Goal: Task Accomplishment & Management: Complete application form

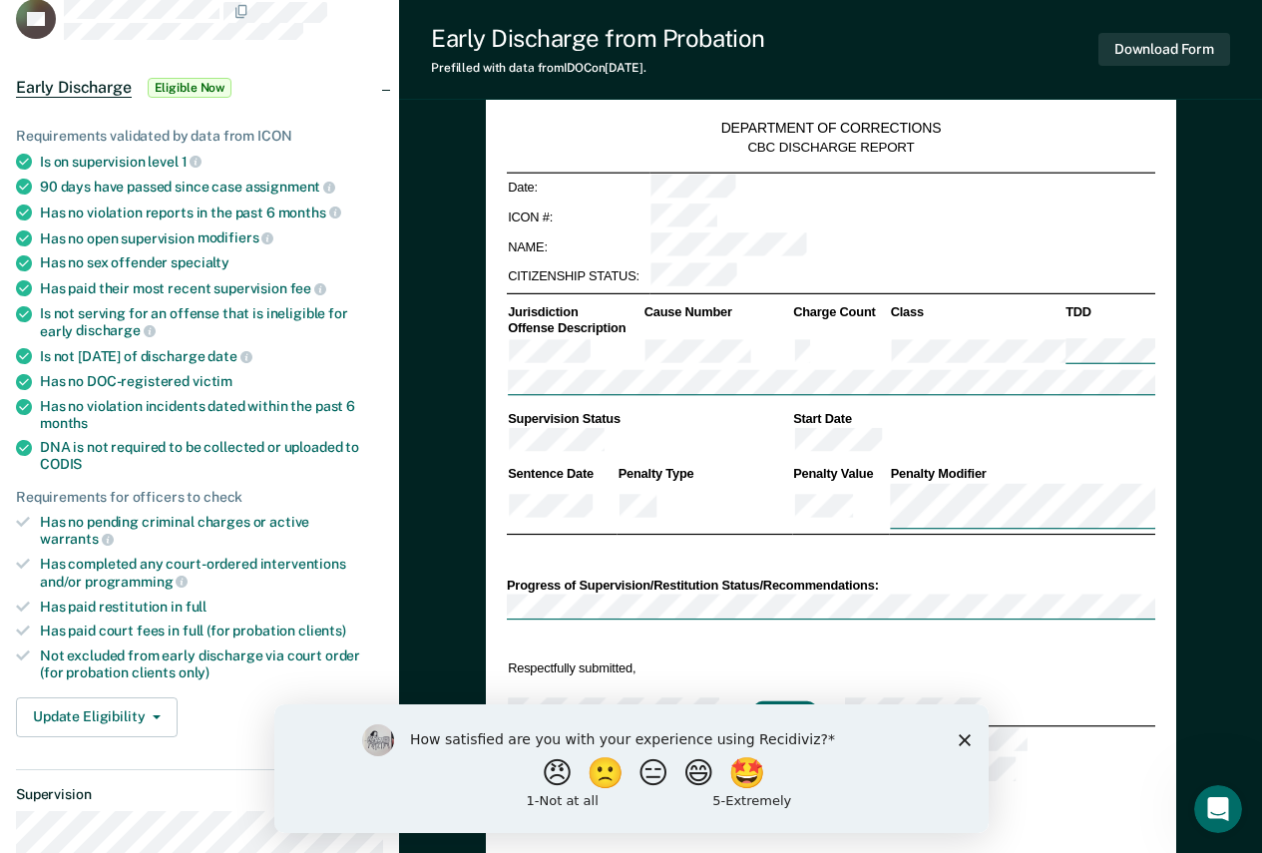
scroll to position [181, 0]
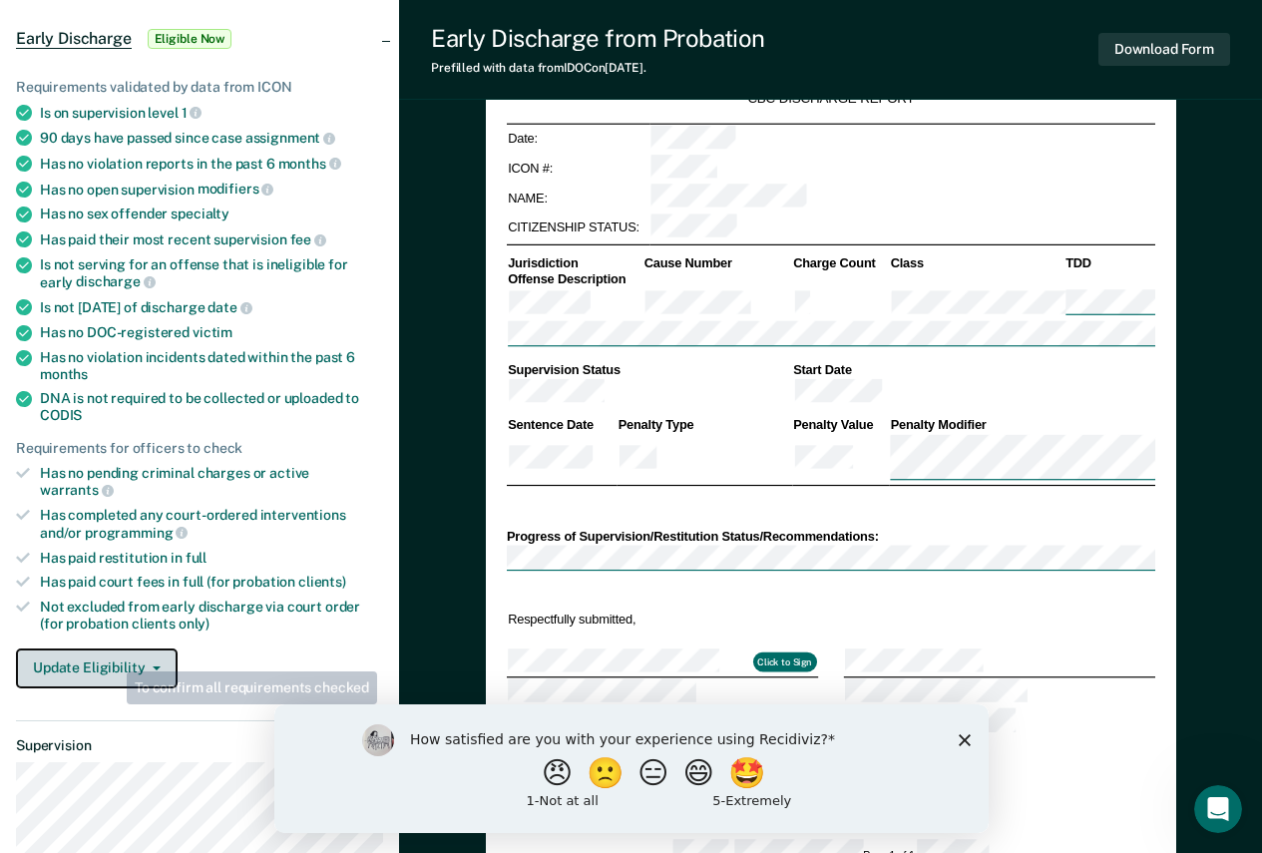
click at [106, 649] on button "Update Eligibility" at bounding box center [97, 669] width 162 height 40
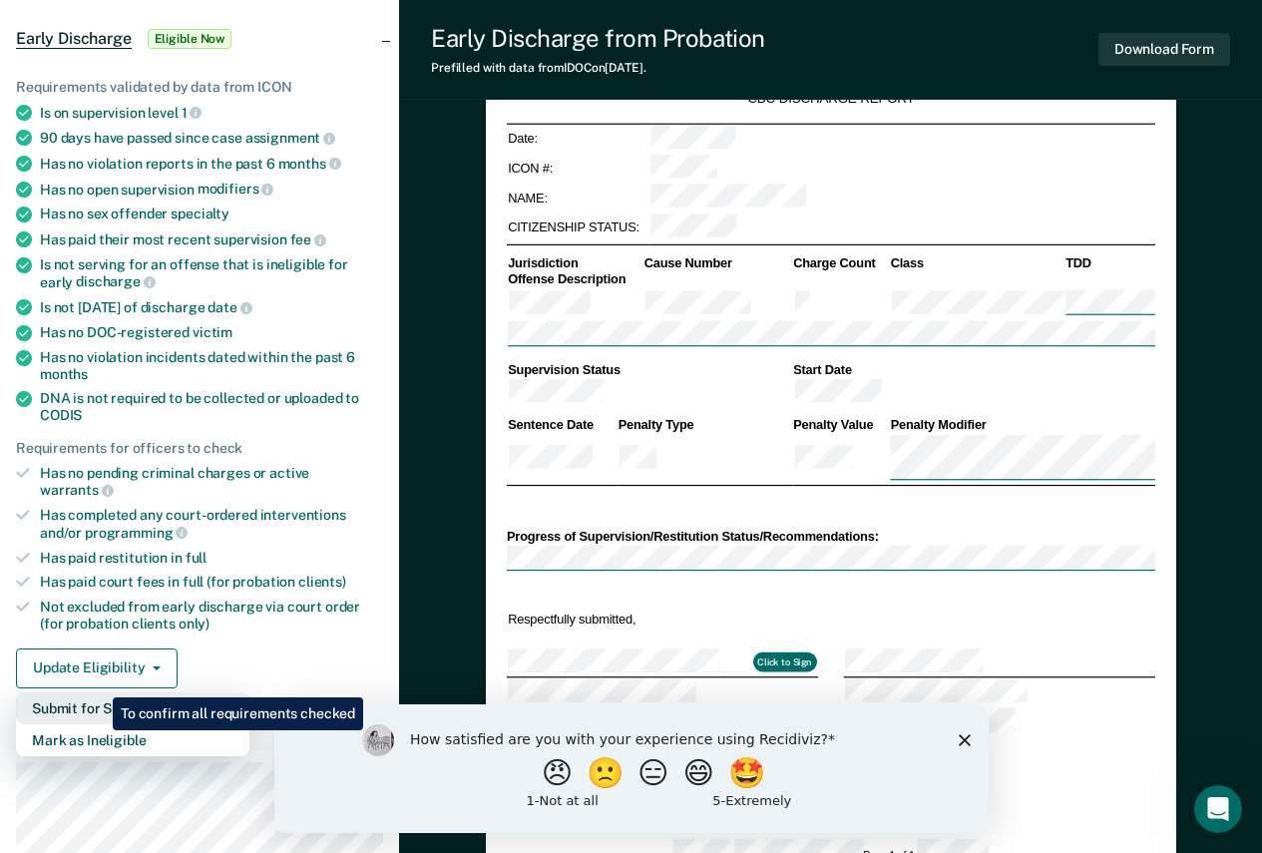
click at [98, 692] on button "Submit for Supervisor Approval" at bounding box center [132, 708] width 233 height 32
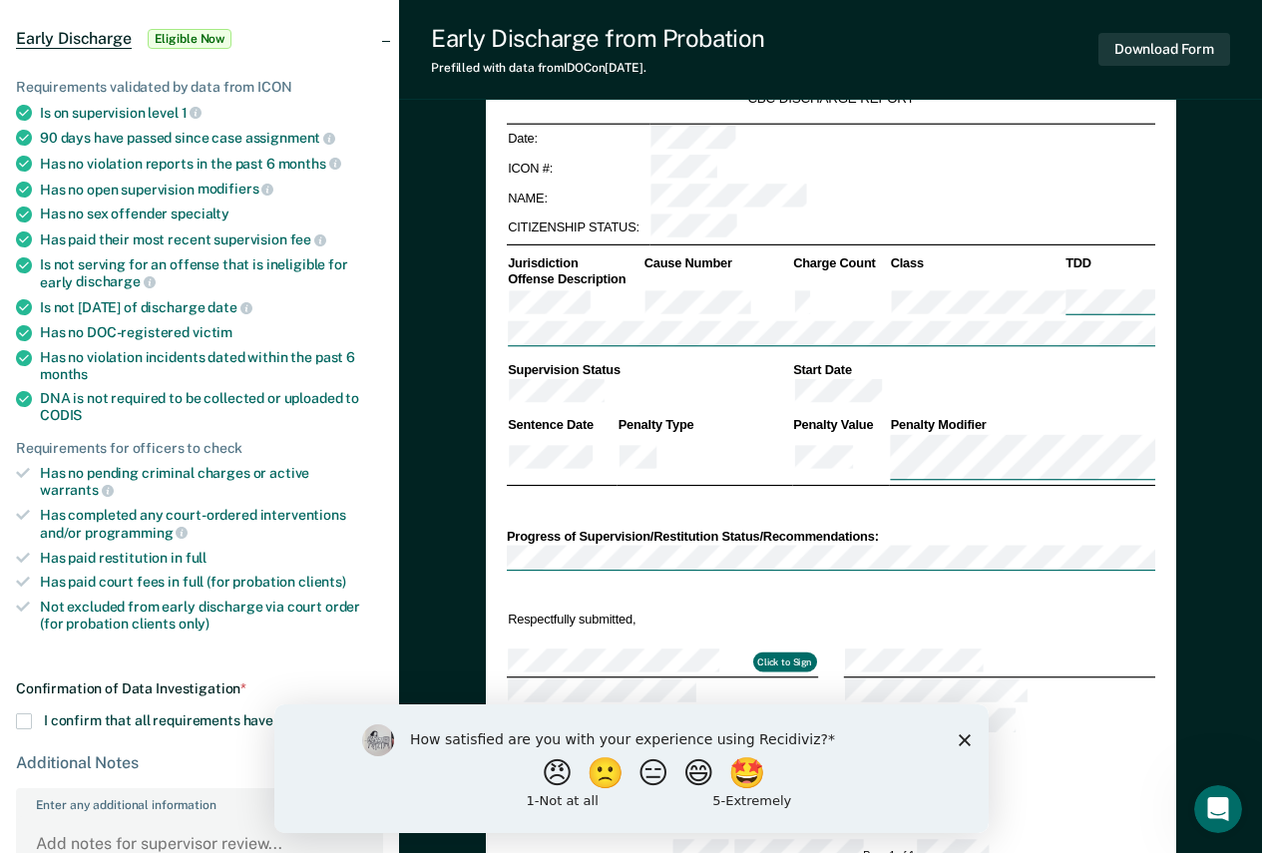
click at [25, 713] on span at bounding box center [24, 721] width 16 height 16
click at [368, 713] on input "I confirm that all requirements have been checked." at bounding box center [368, 713] width 0 height 0
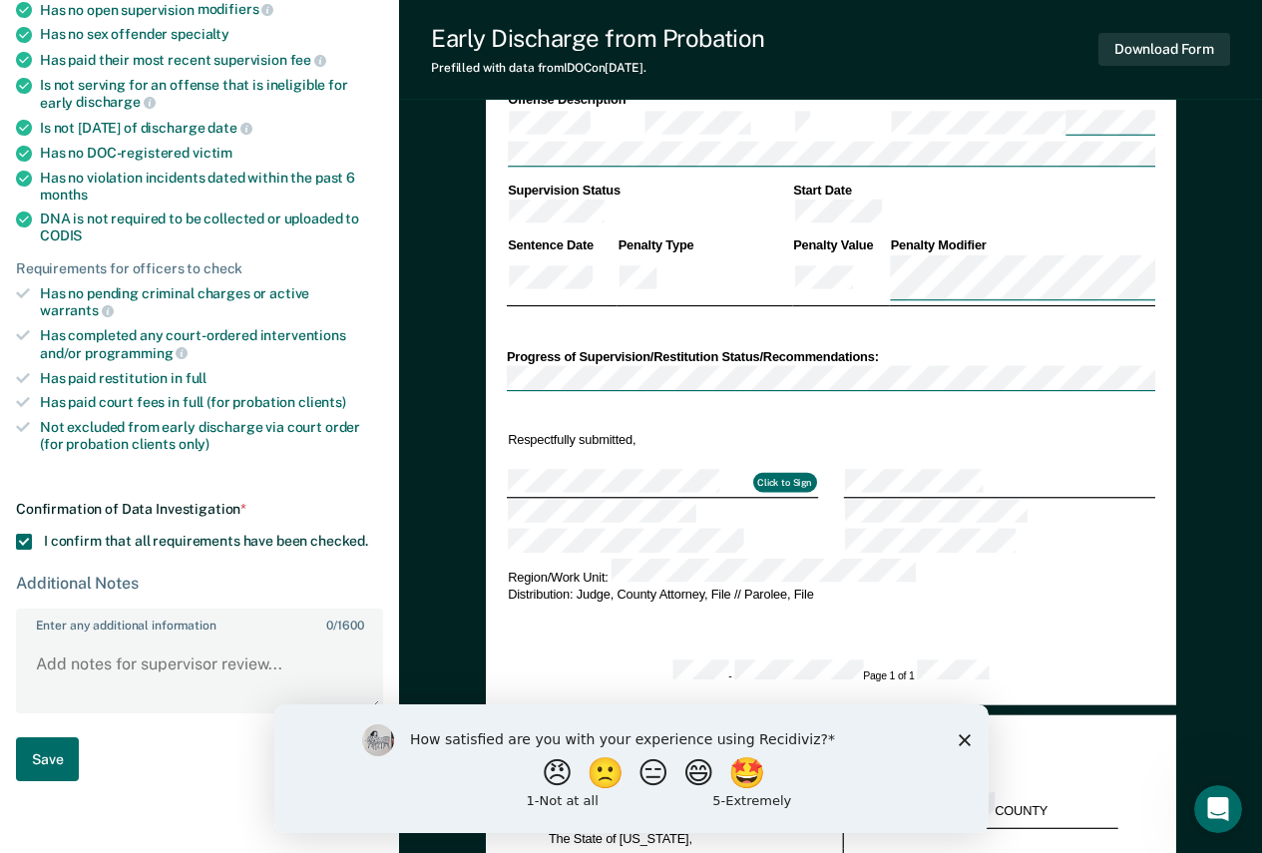
scroll to position [380, 0]
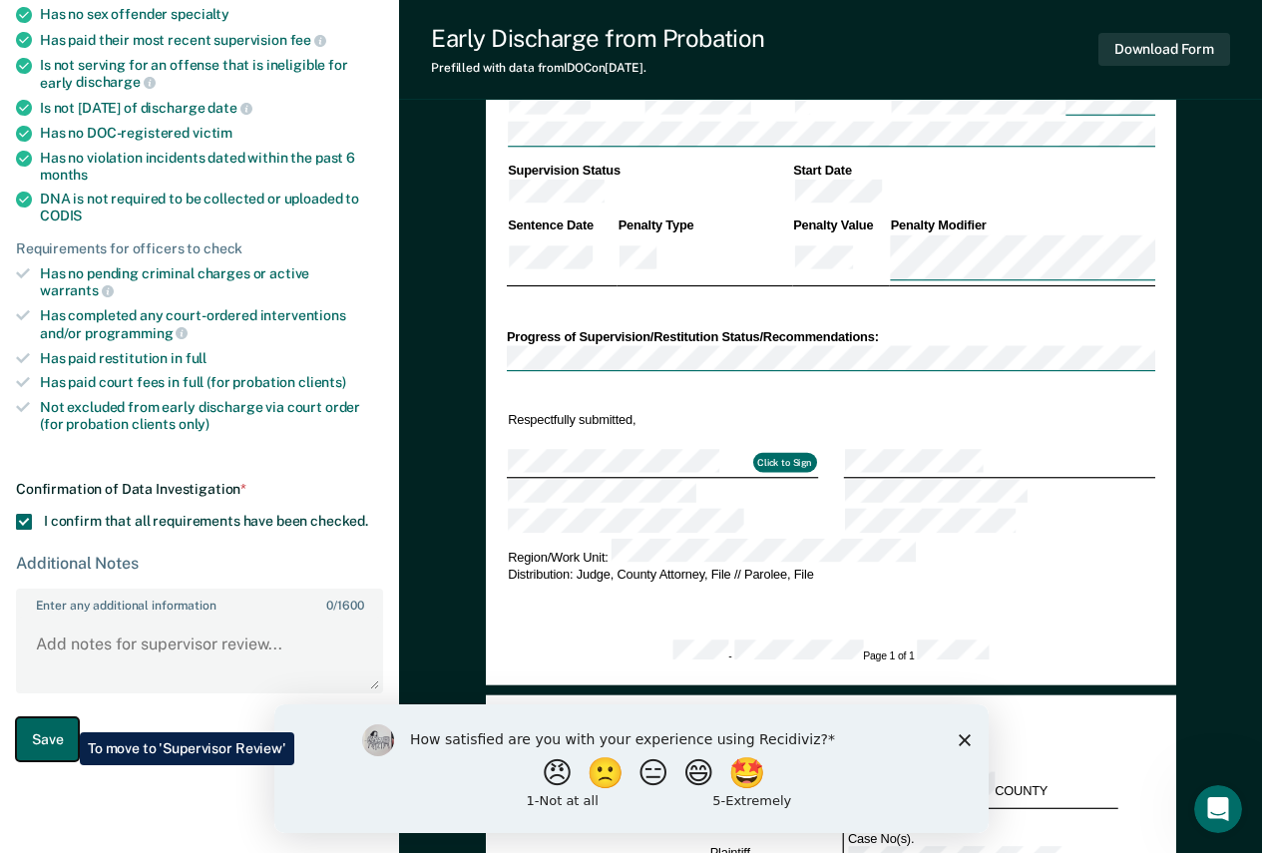
click at [65, 717] on button "Save" at bounding box center [47, 739] width 63 height 45
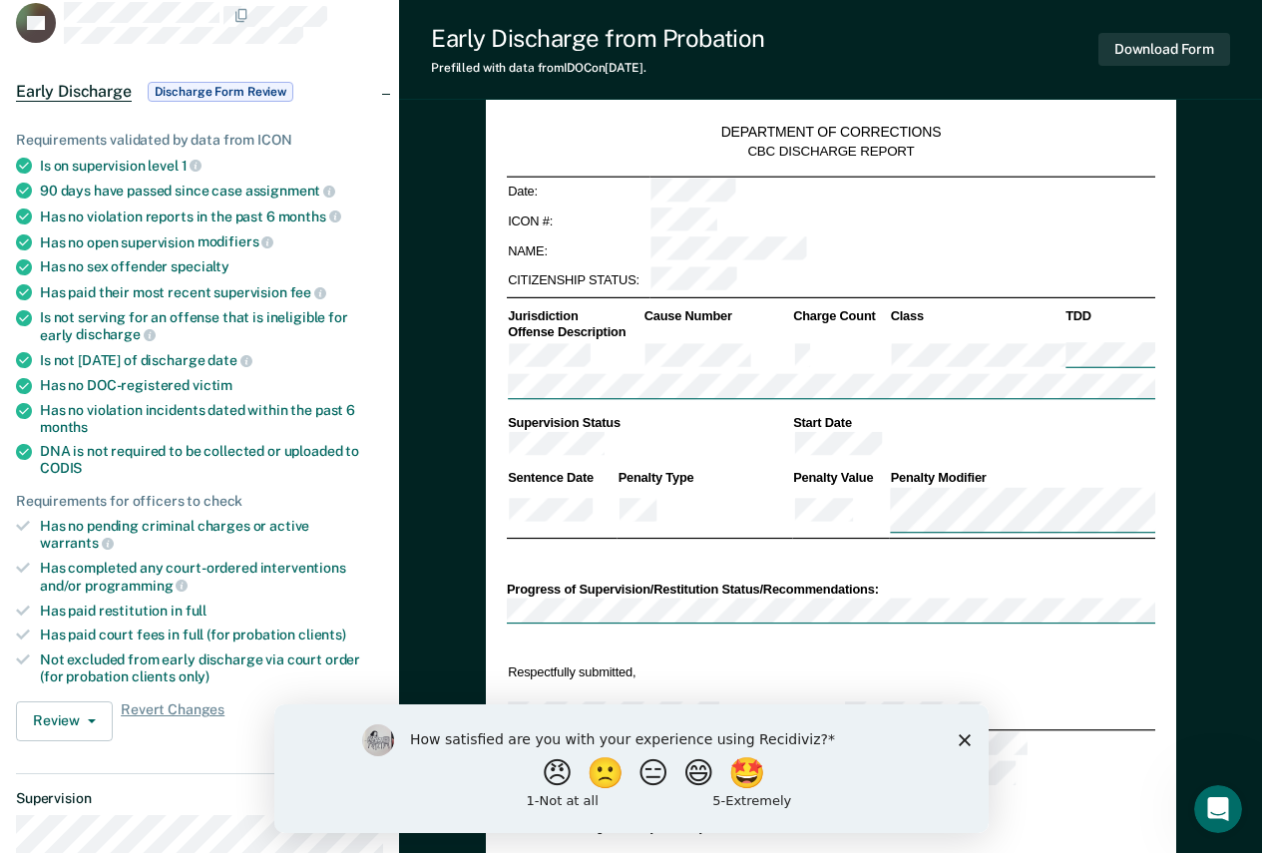
scroll to position [0, 0]
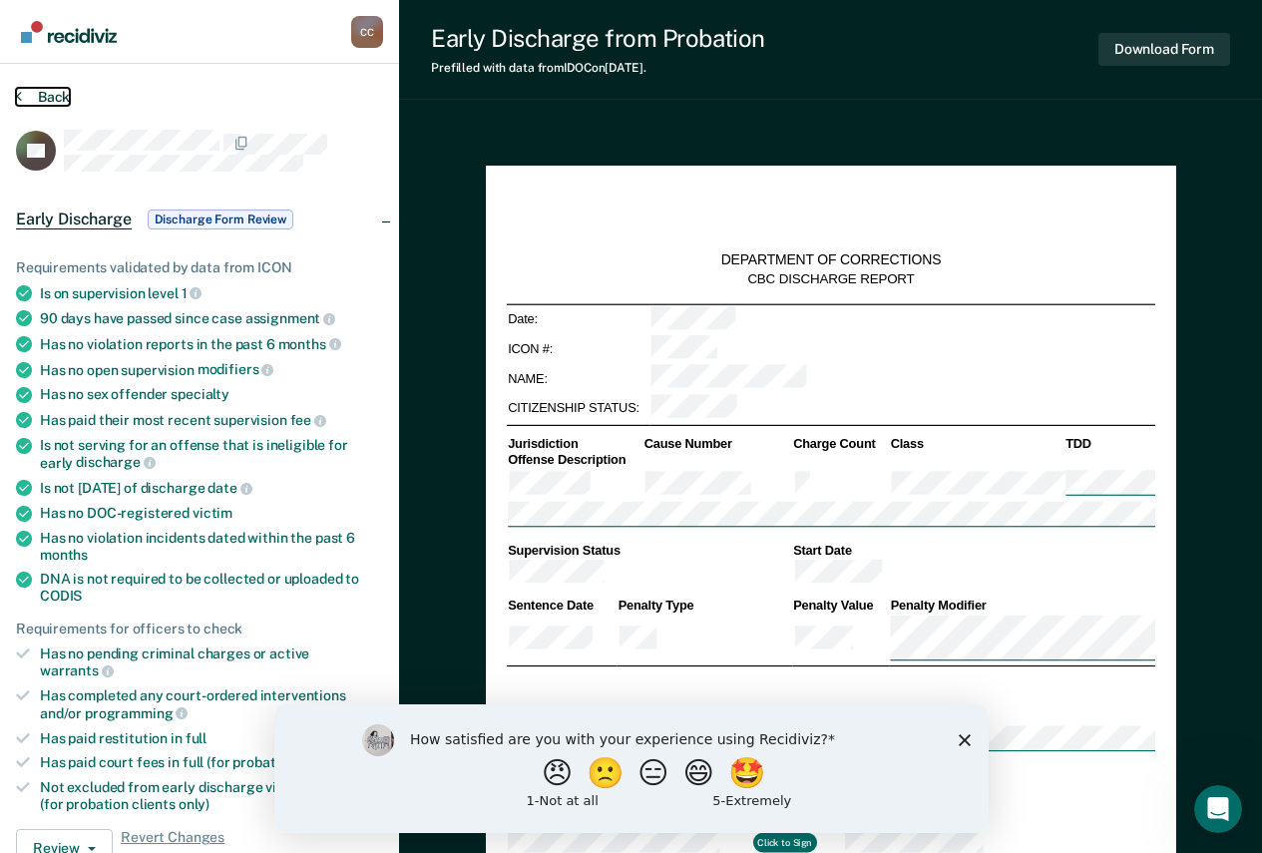
click at [58, 101] on button "Back" at bounding box center [43, 97] width 54 height 18
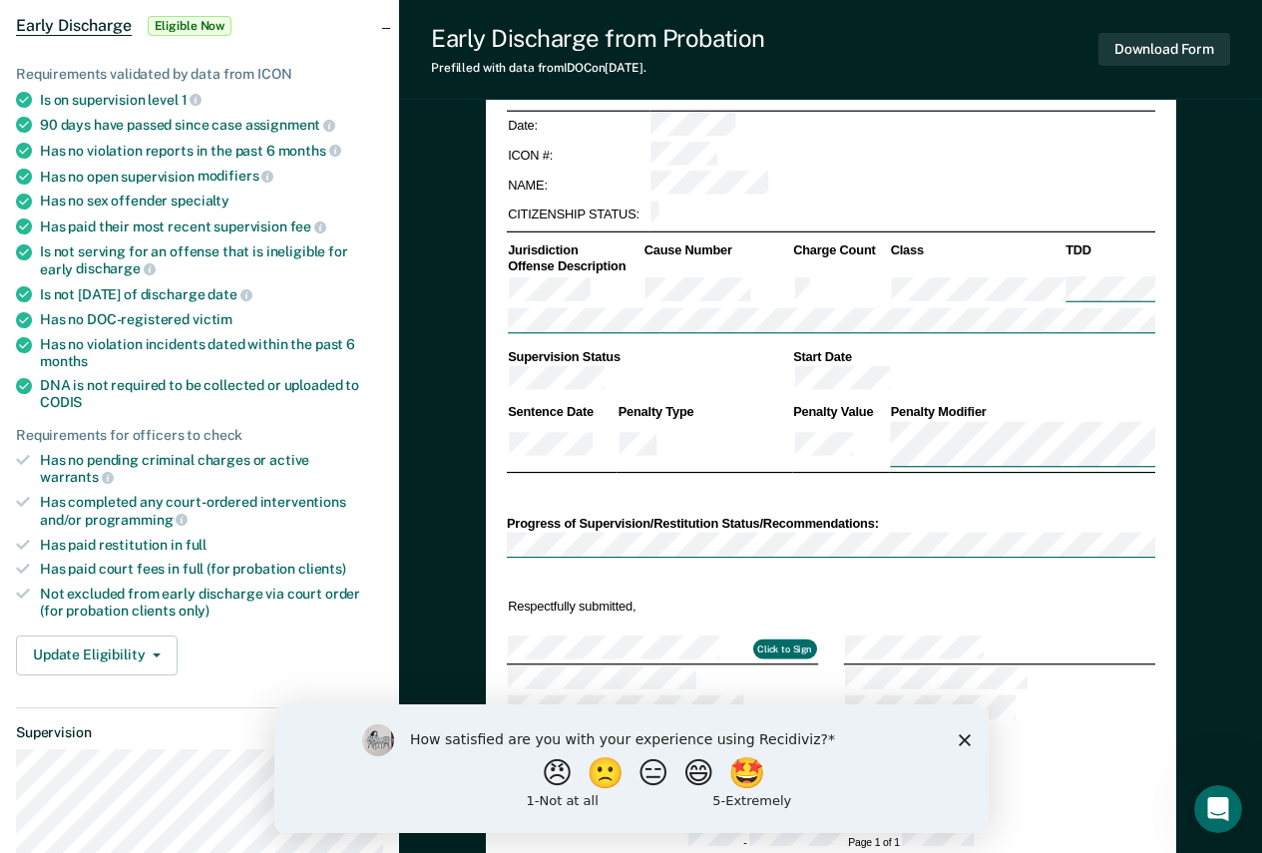
scroll to position [299, 0]
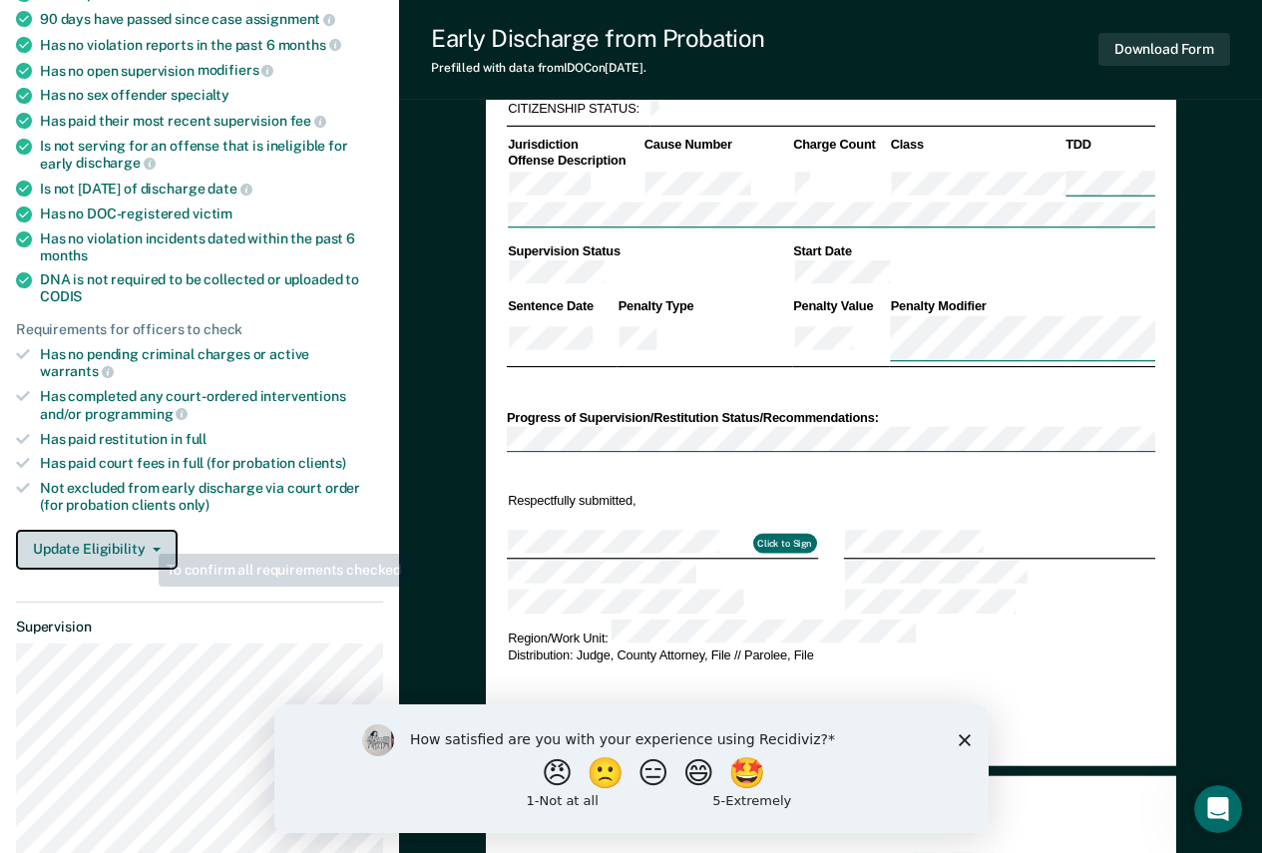
click at [144, 534] on button "Update Eligibility" at bounding box center [97, 550] width 162 height 40
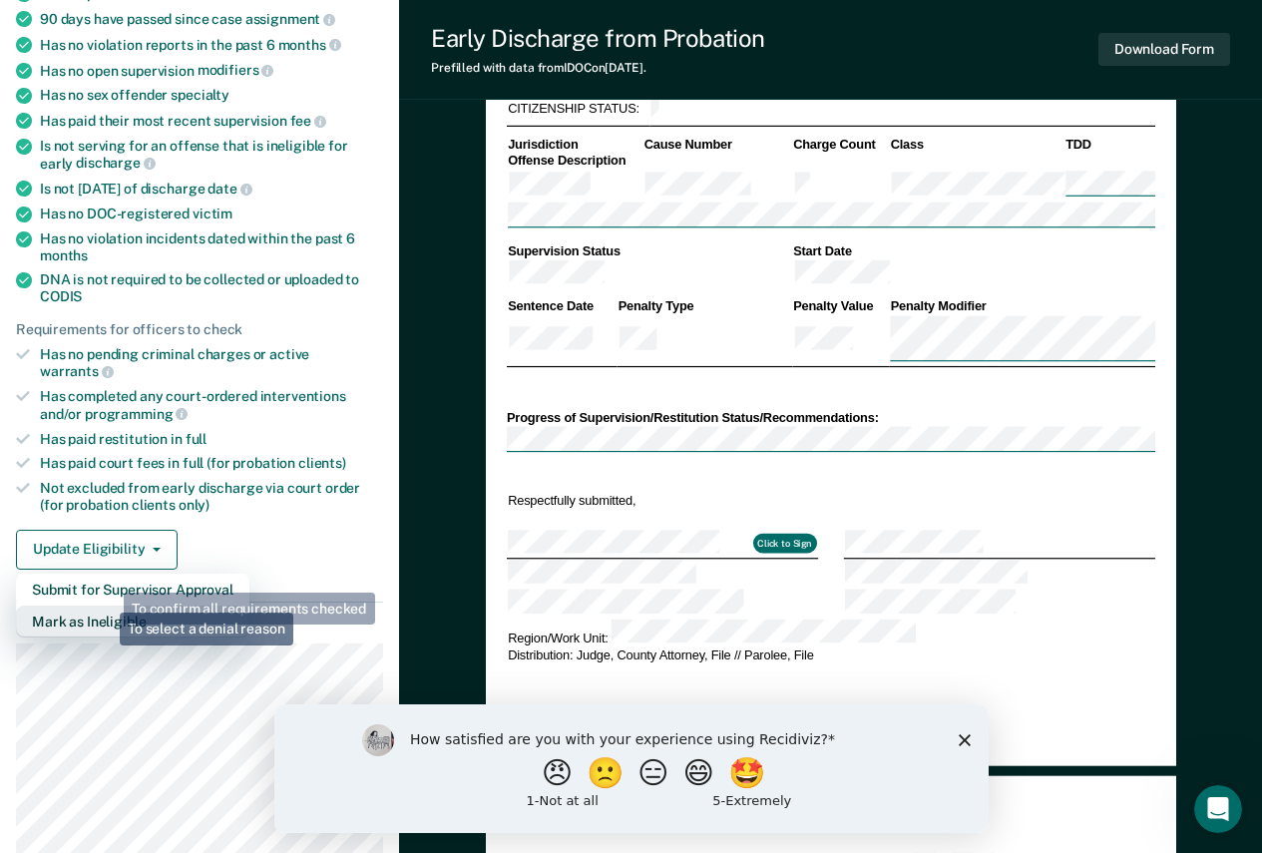
click at [105, 606] on button "Mark as Ineligible" at bounding box center [132, 622] width 233 height 32
type textarea "x"
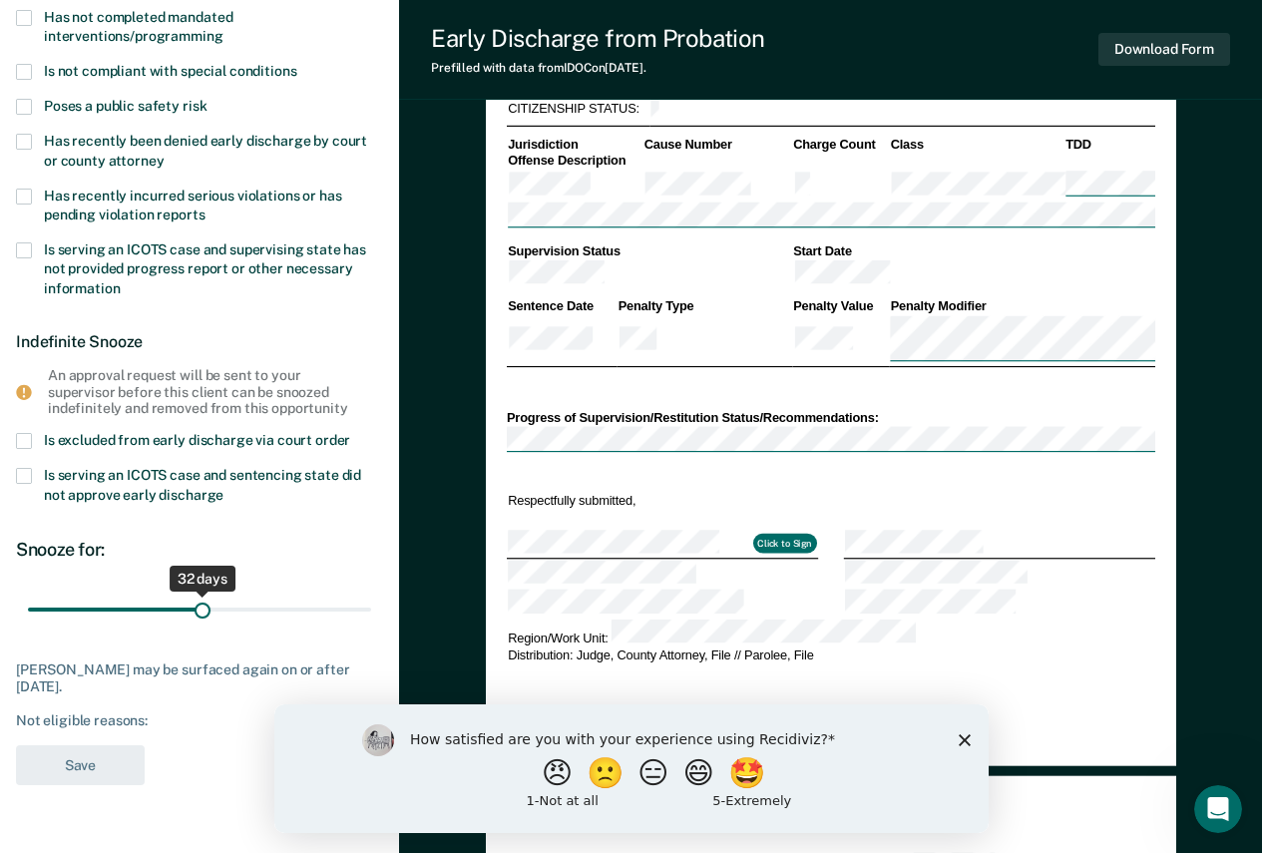
drag, startPoint x: 193, startPoint y: 610, endPoint x: 204, endPoint y: 610, distance: 11.0
type input "32"
click at [204, 610] on input "range" at bounding box center [199, 609] width 343 height 35
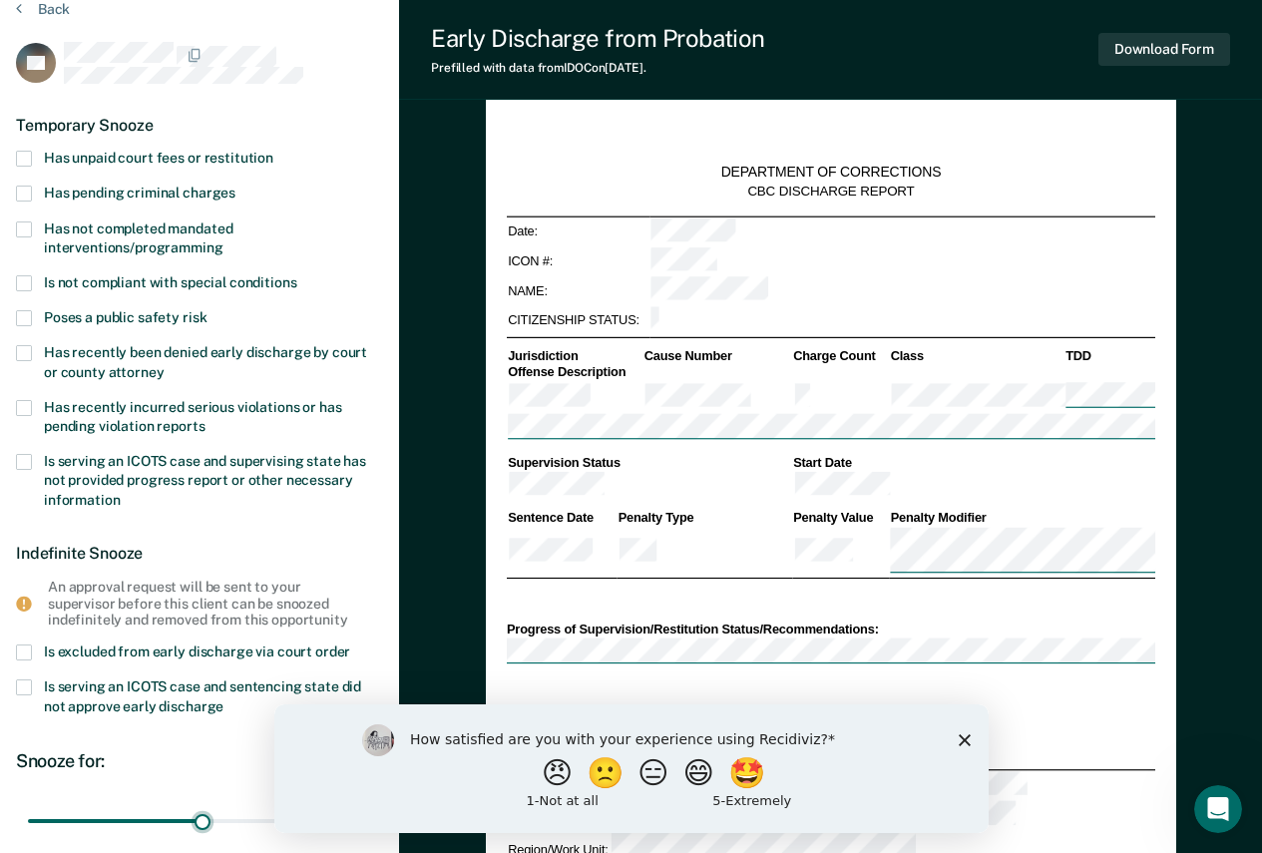
scroll to position [0, 0]
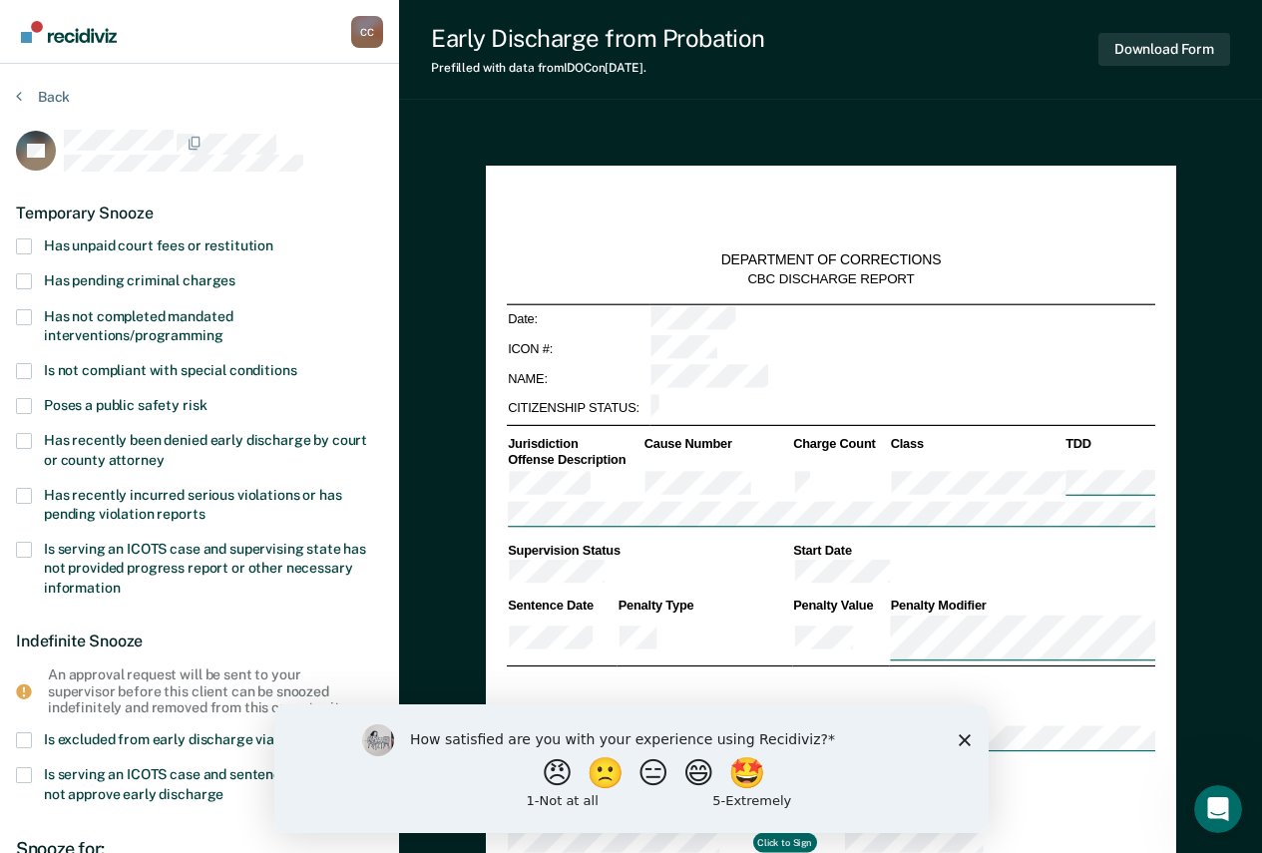
click at [256, 241] on span "Has unpaid court fees or restitution" at bounding box center [158, 245] width 229 height 16
click at [273, 238] on input "Has unpaid court fees or restitution" at bounding box center [273, 238] width 0 height 0
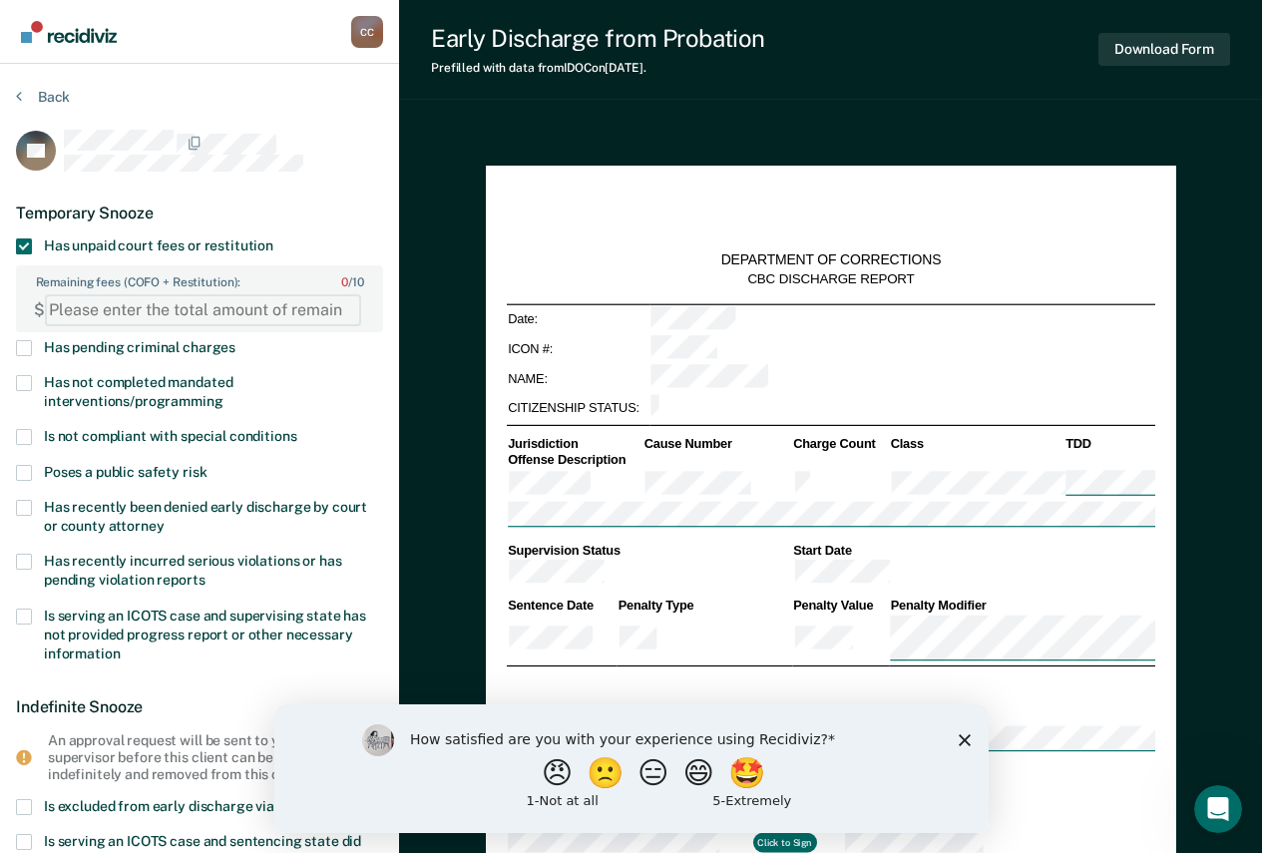
click at [249, 313] on FEESReasonInput "Remaining fees (COFO + Restitution): 0 / 10" at bounding box center [203, 310] width 316 height 32
type FEESReasonInput "1750"
click at [299, 190] on div "Temporary Snooze" at bounding box center [199, 213] width 367 height 51
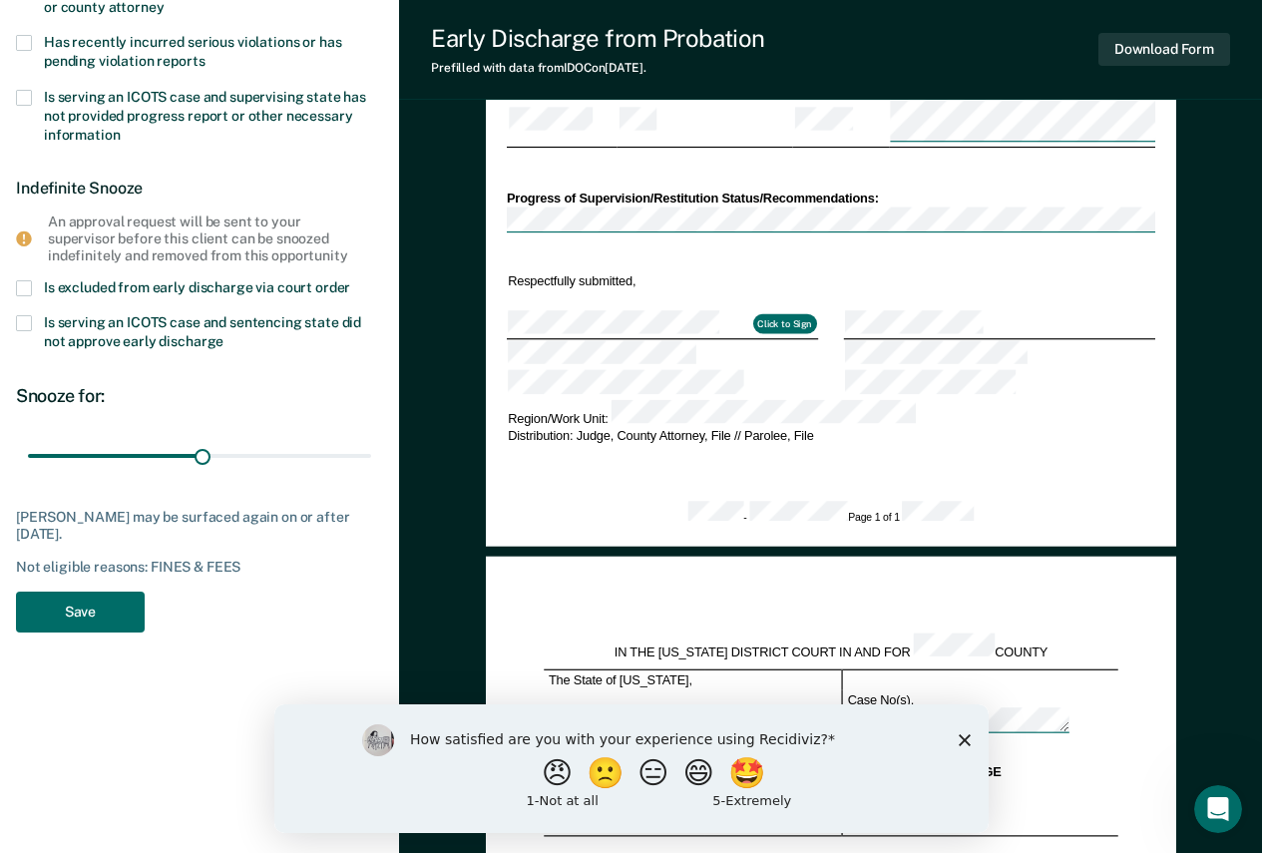
scroll to position [599, 0]
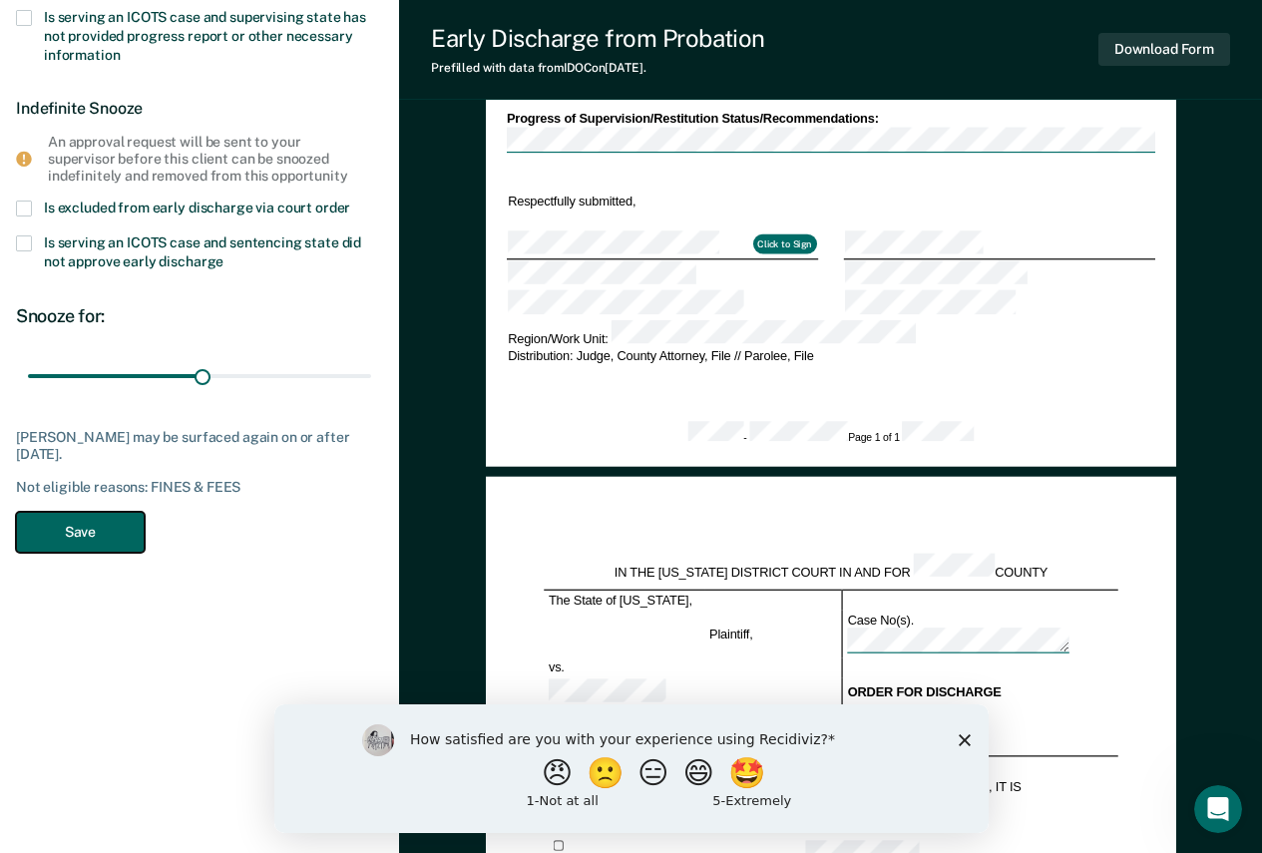
click at [101, 530] on button "Save" at bounding box center [80, 532] width 129 height 41
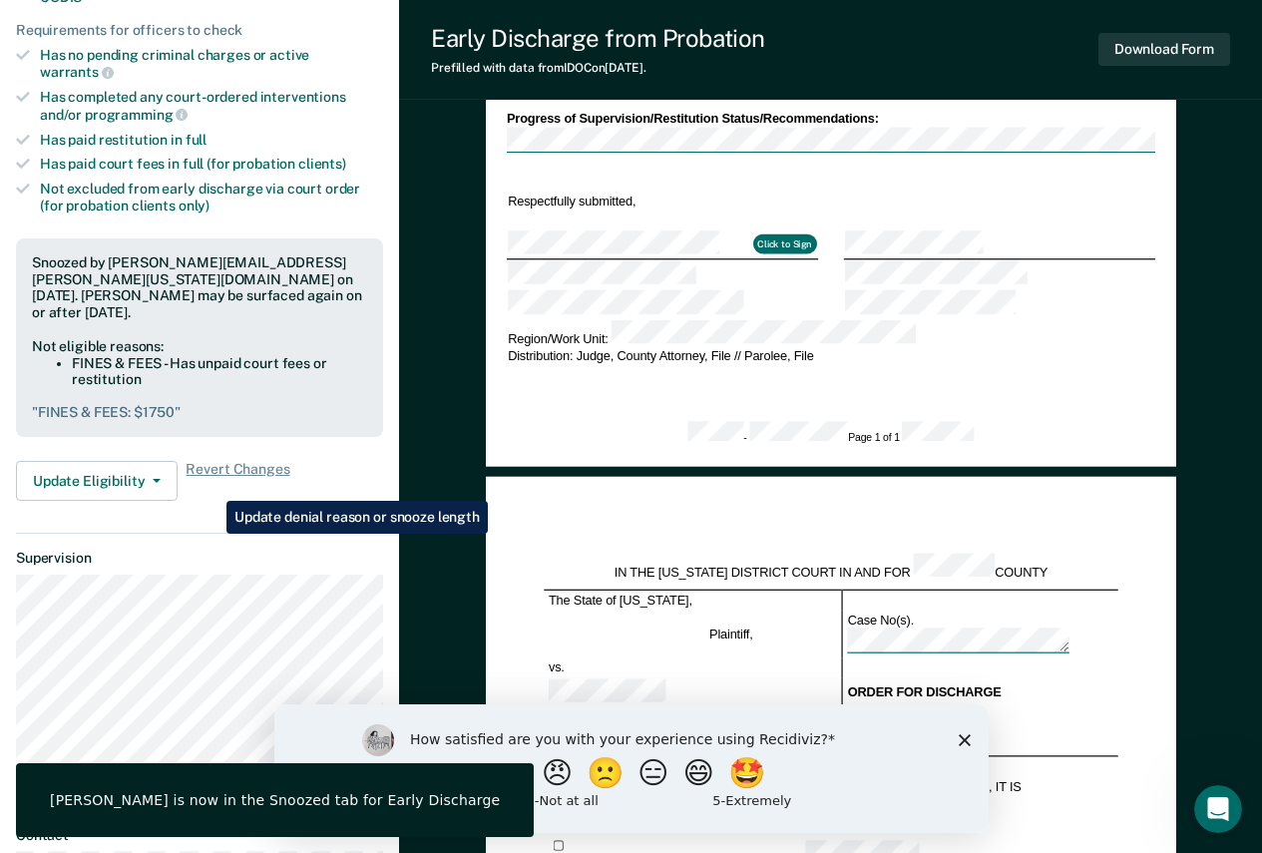
scroll to position [0, 0]
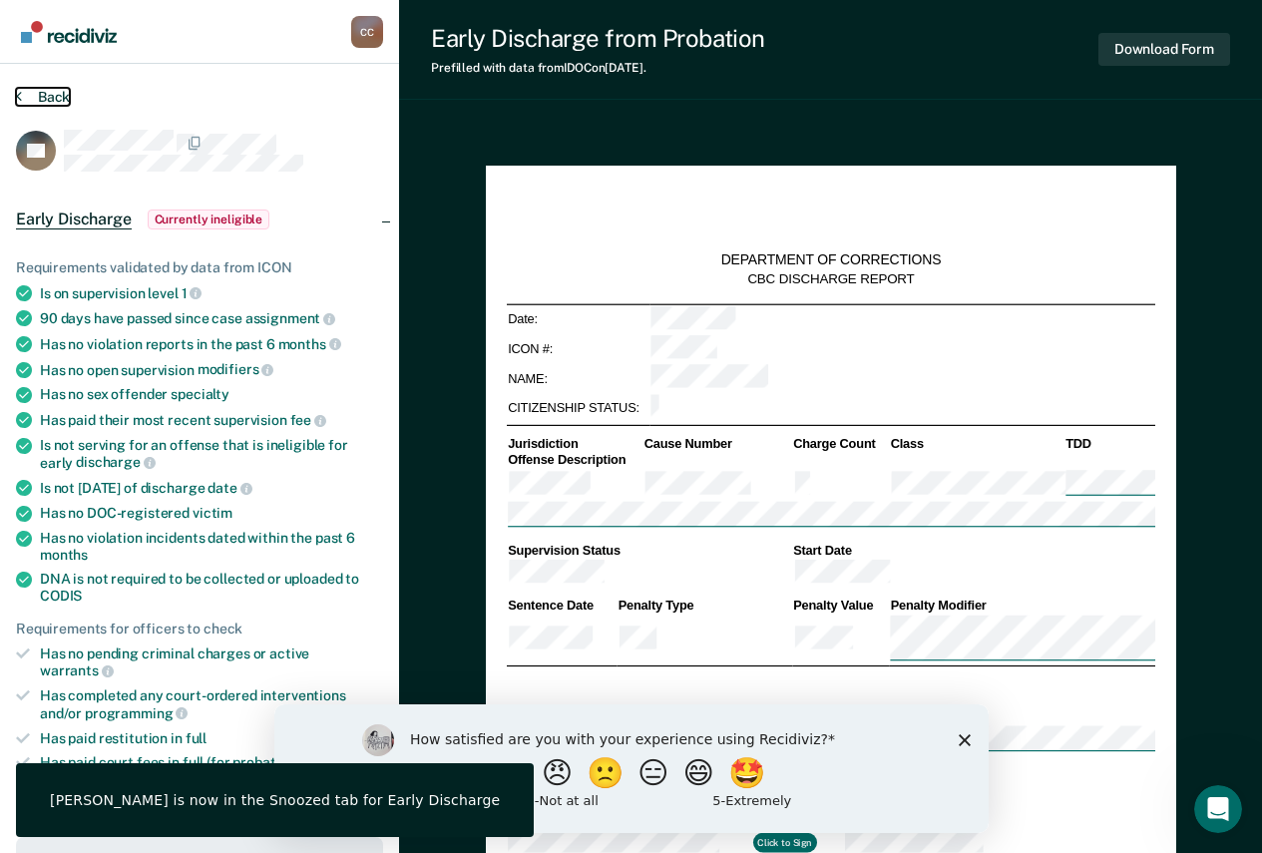
click at [61, 91] on button "Back" at bounding box center [43, 97] width 54 height 18
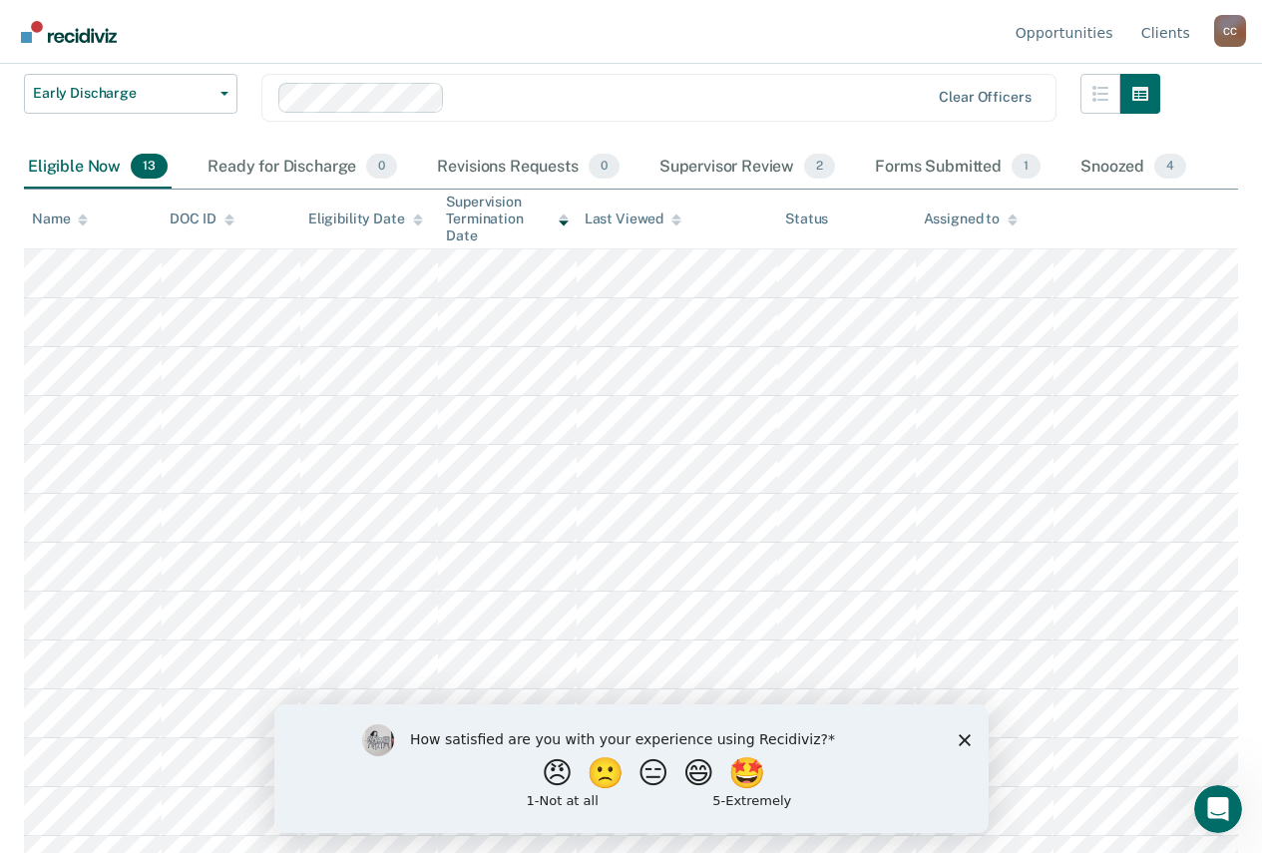
scroll to position [169, 0]
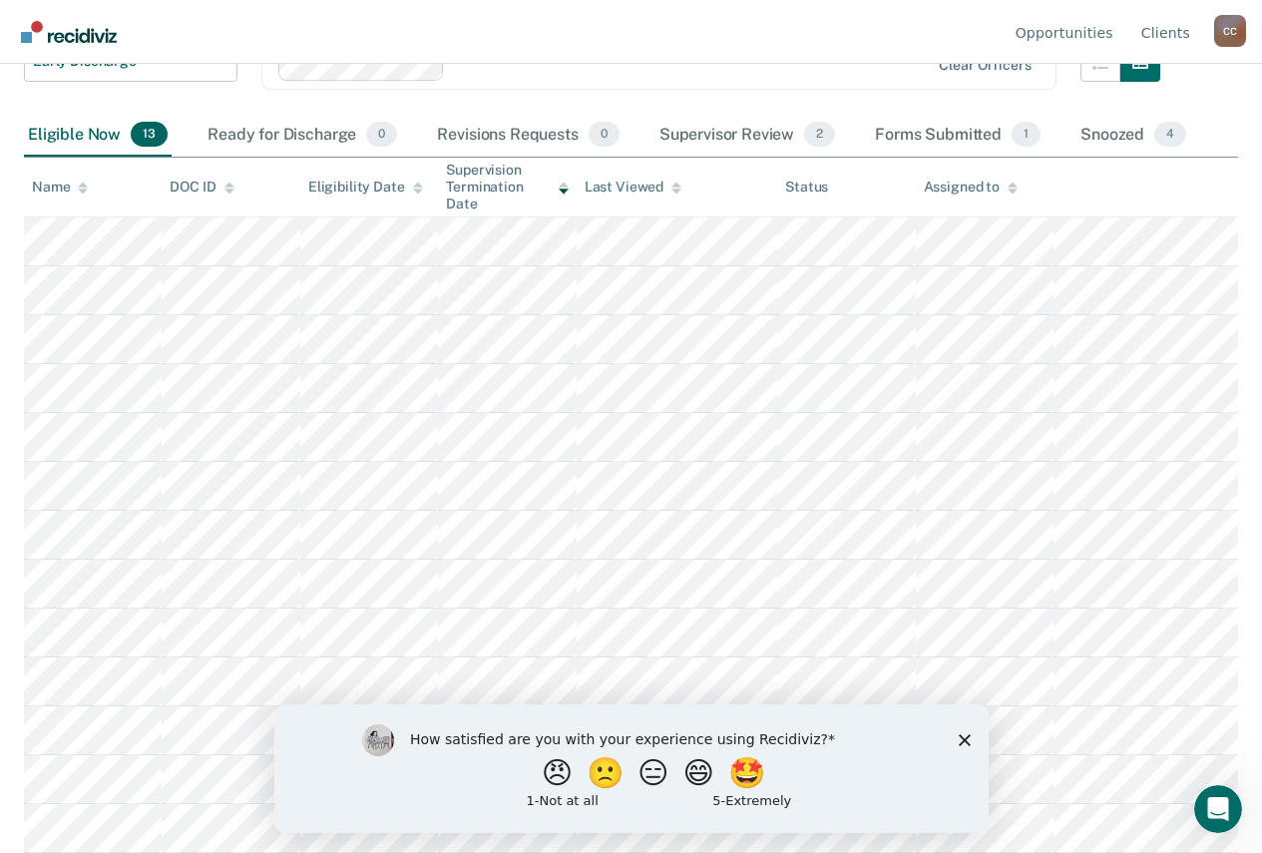
click at [956, 736] on div "How satisfied are you with your experience using Recidiviz? 😠 🙁 😑 😄 🤩 1 - Not a…" at bounding box center [630, 767] width 714 height 129
click at [961, 739] on icon "Close survey" at bounding box center [964, 739] width 12 height 12
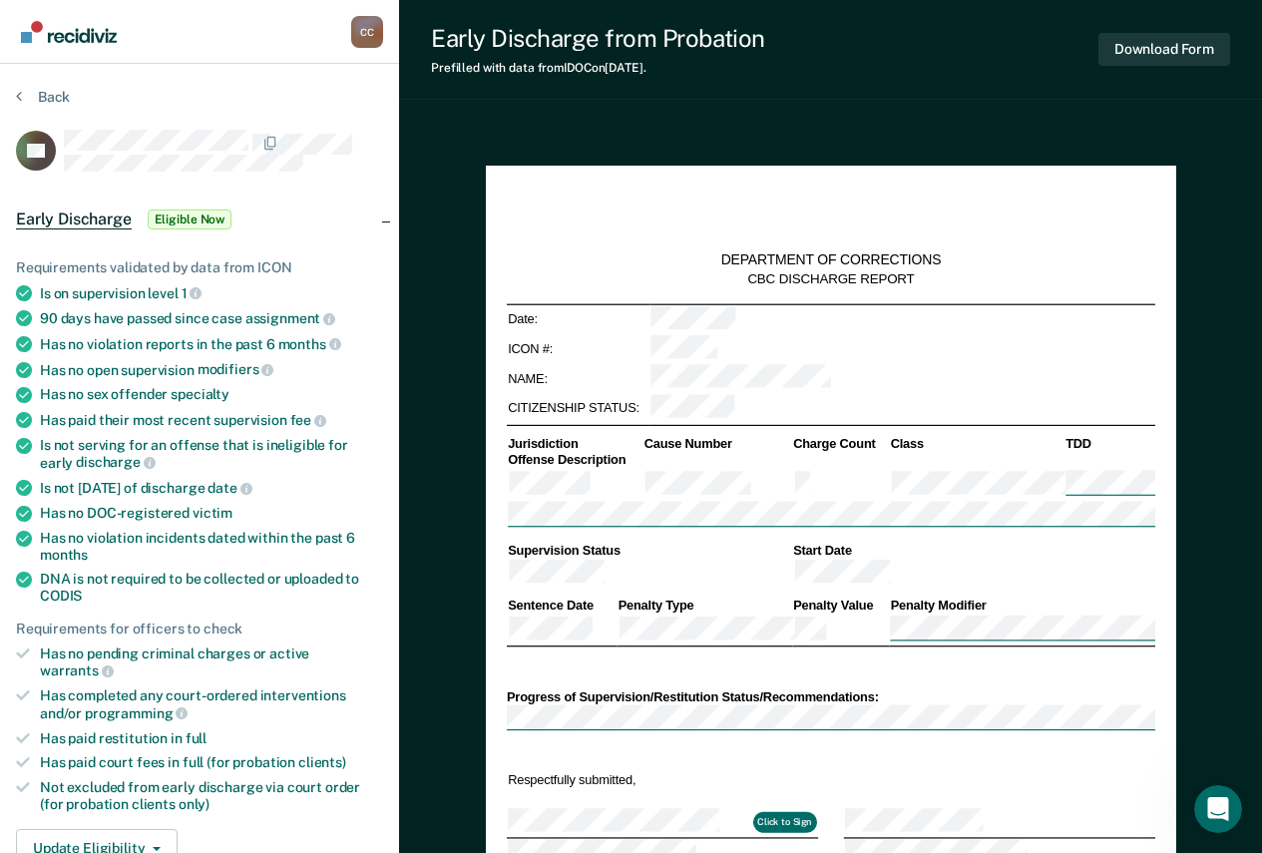
scroll to position [200, 0]
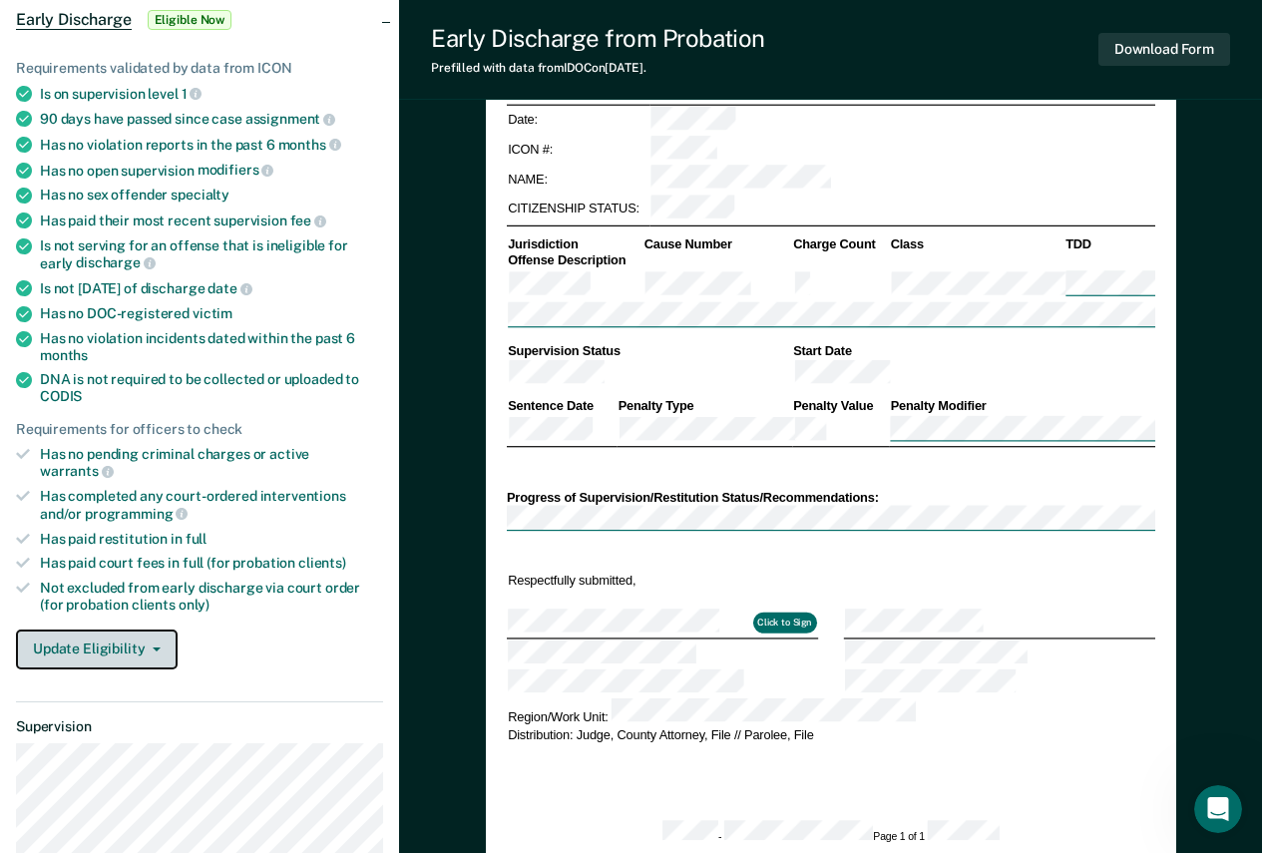
click at [147, 635] on button "Update Eligibility" at bounding box center [97, 650] width 162 height 40
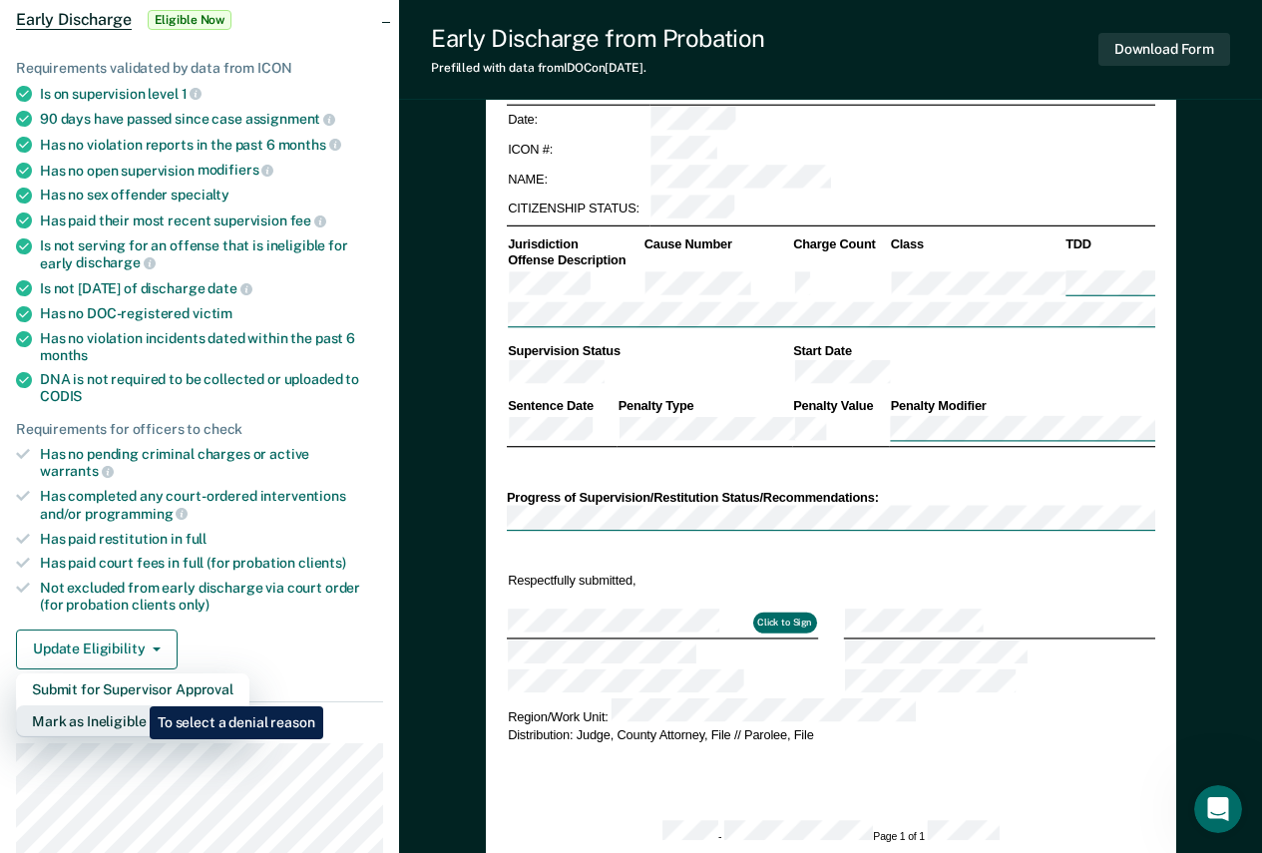
click at [135, 705] on button "Mark as Ineligible" at bounding box center [132, 721] width 233 height 32
type textarea "x"
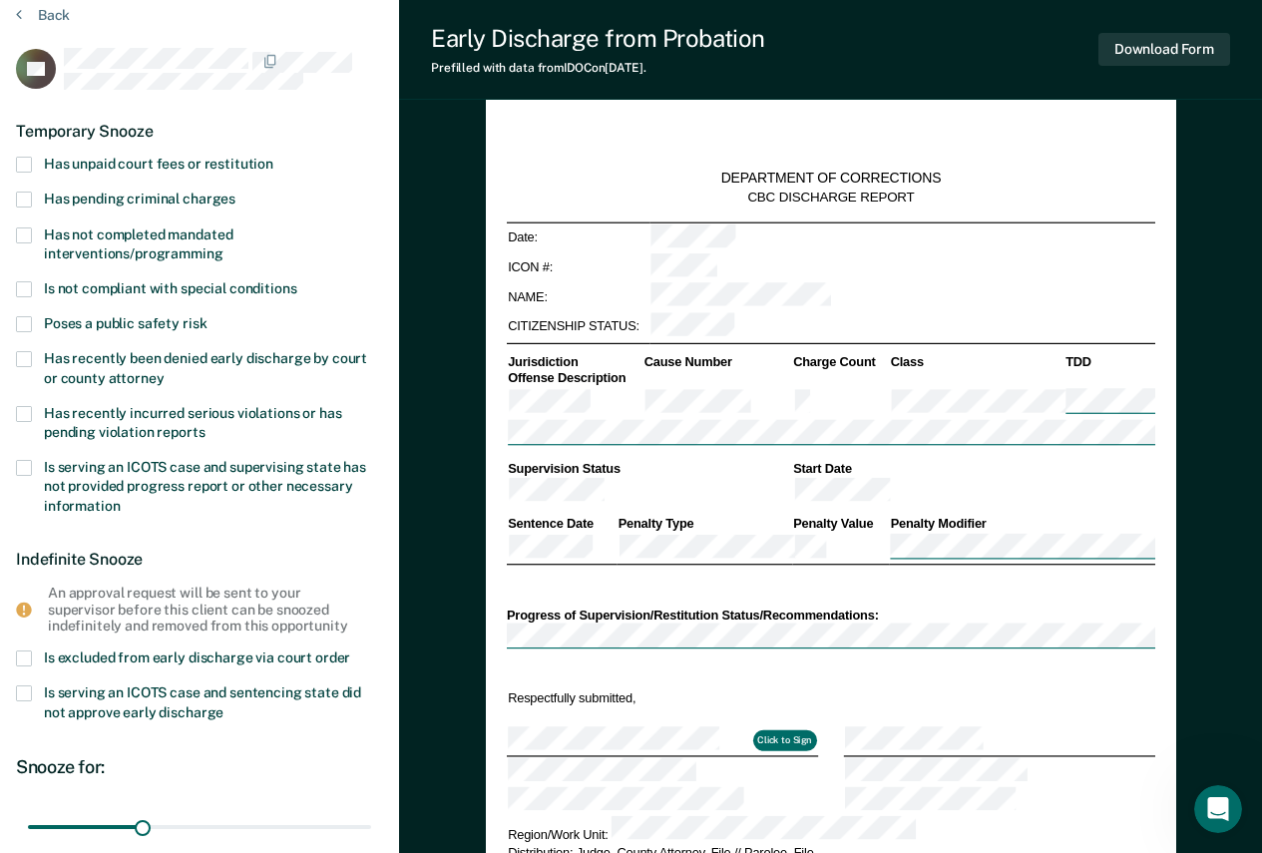
scroll to position [0, 0]
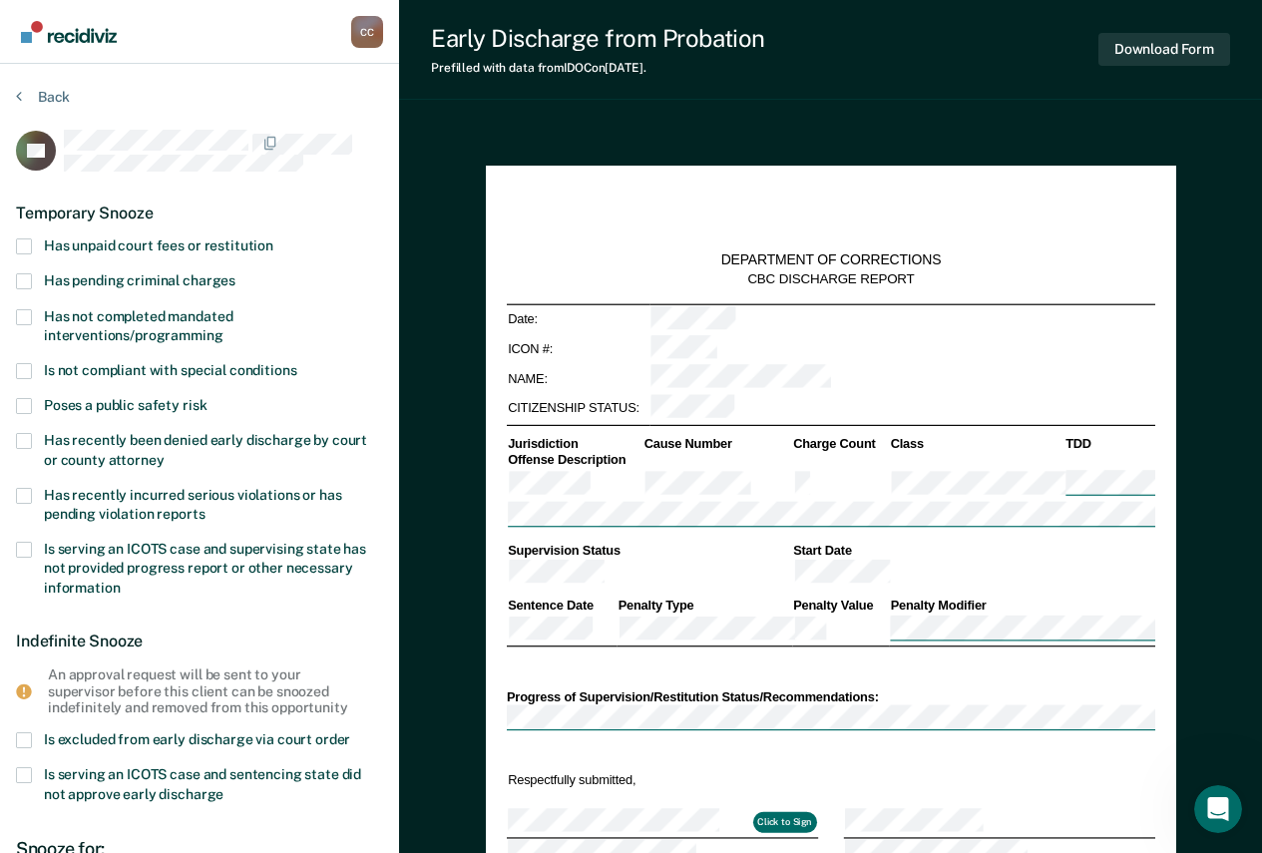
click at [175, 333] on span "Has not completed mandated interventions/programming" at bounding box center [138, 325] width 189 height 35
click at [224, 328] on input "Has not completed mandated interventions/programming" at bounding box center [224, 328] width 0 height 0
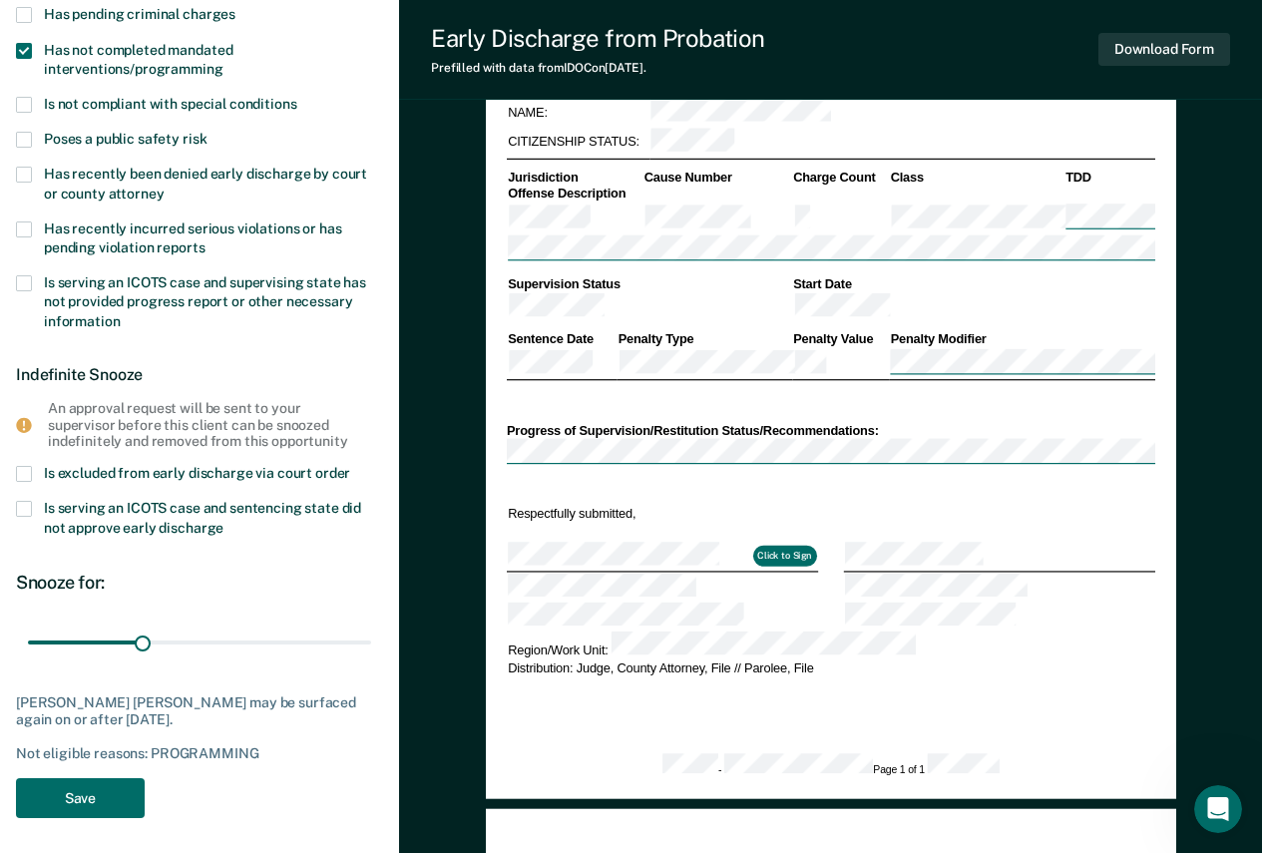
scroll to position [299, 0]
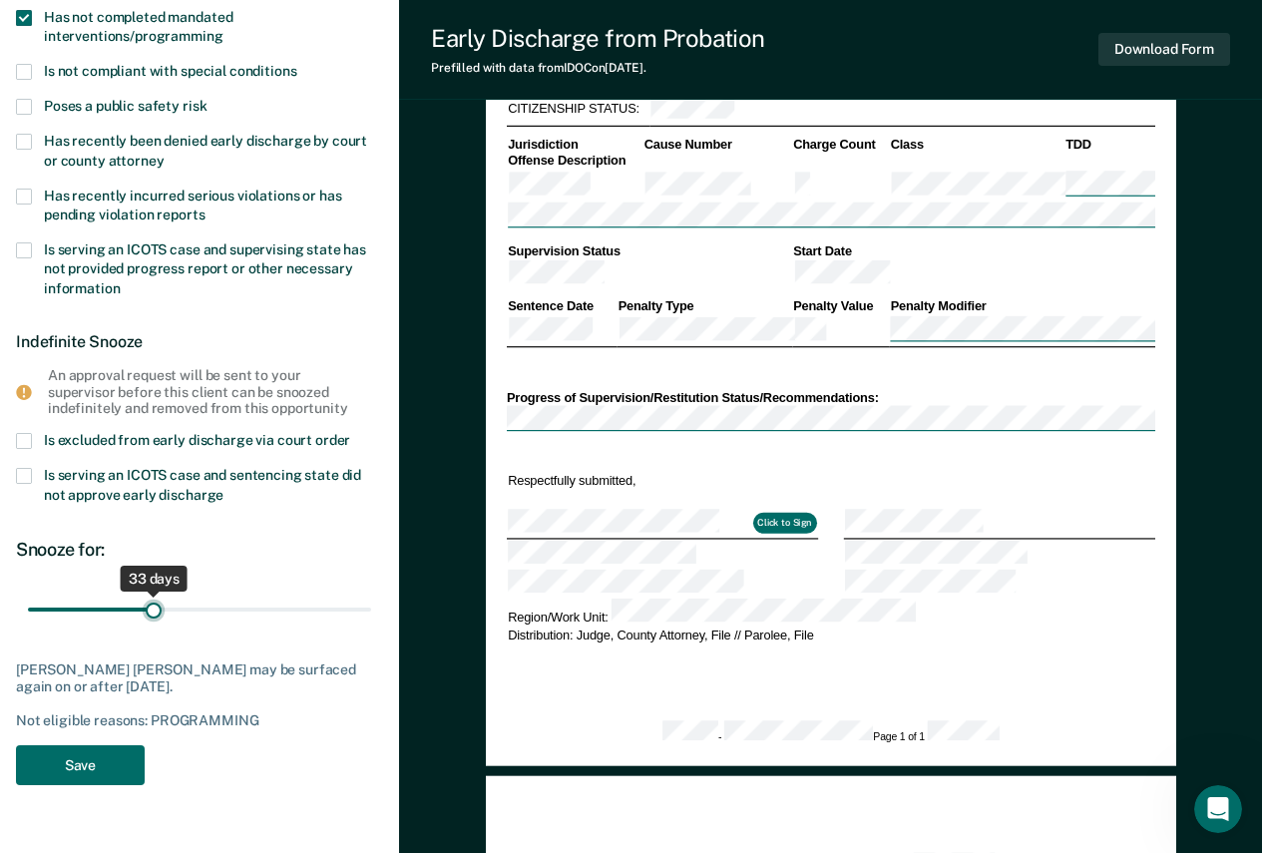
click at [155, 606] on input "range" at bounding box center [199, 609] width 343 height 35
click at [145, 617] on input "range" at bounding box center [199, 609] width 343 height 35
type input "30"
click at [143, 609] on input "range" at bounding box center [199, 609] width 343 height 35
click at [79, 769] on button "Save" at bounding box center [80, 765] width 129 height 41
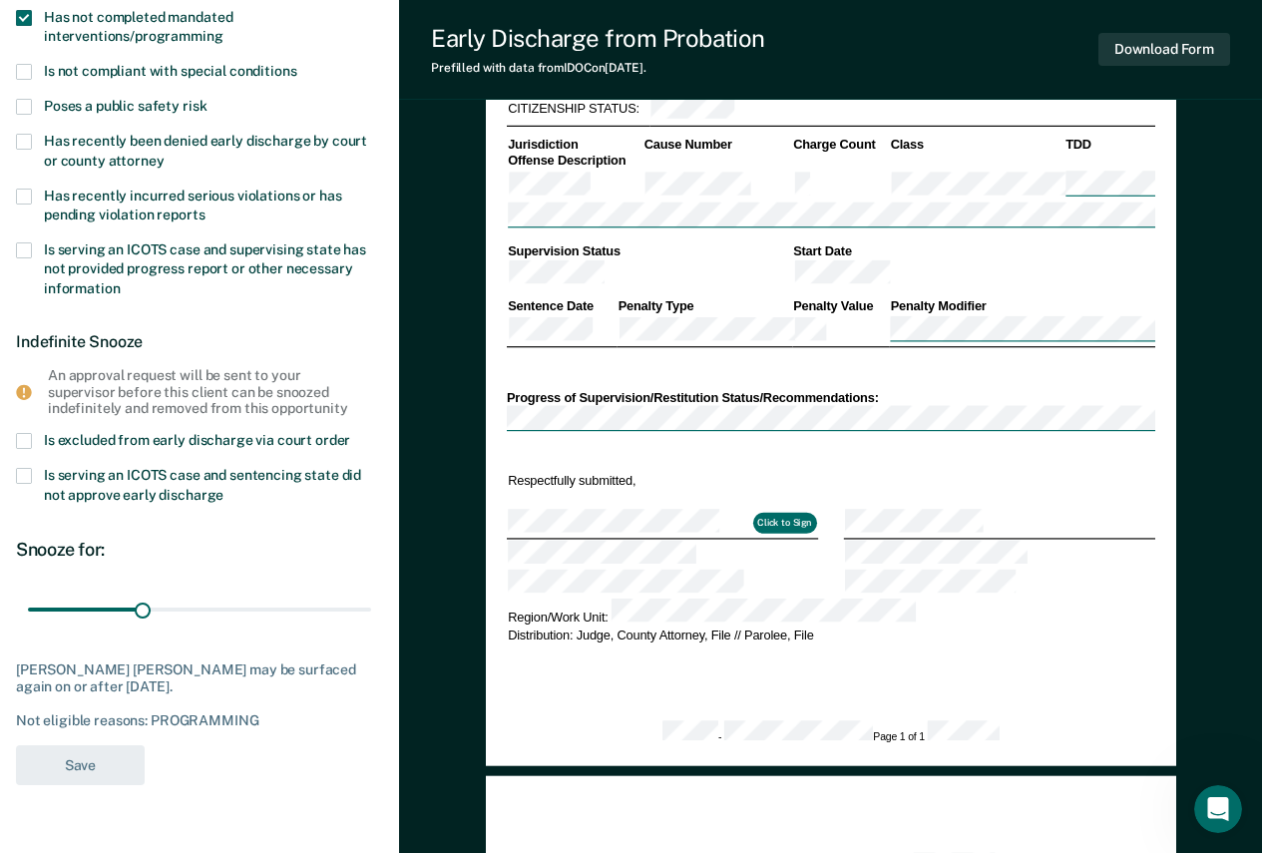
type textarea "x"
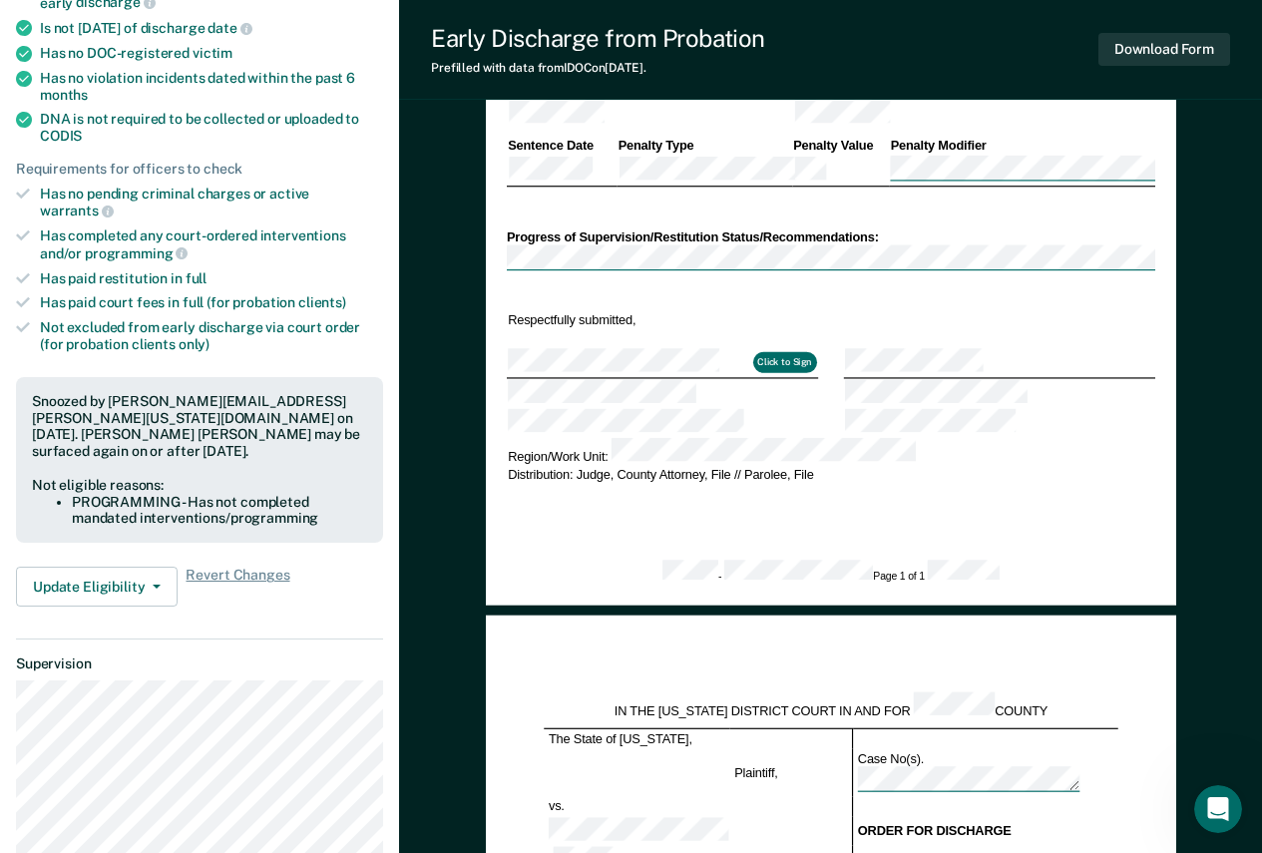
scroll to position [0, 0]
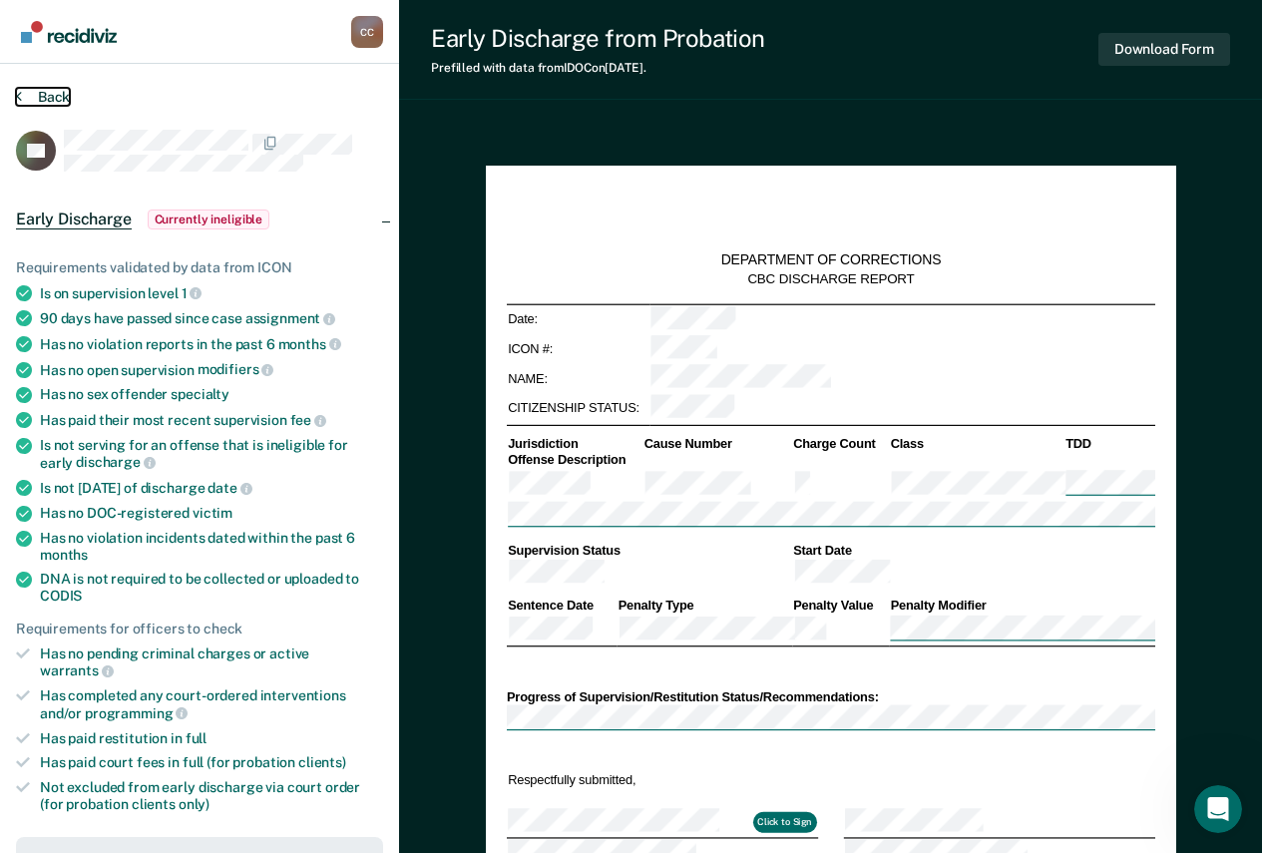
click at [62, 94] on button "Back" at bounding box center [43, 97] width 54 height 18
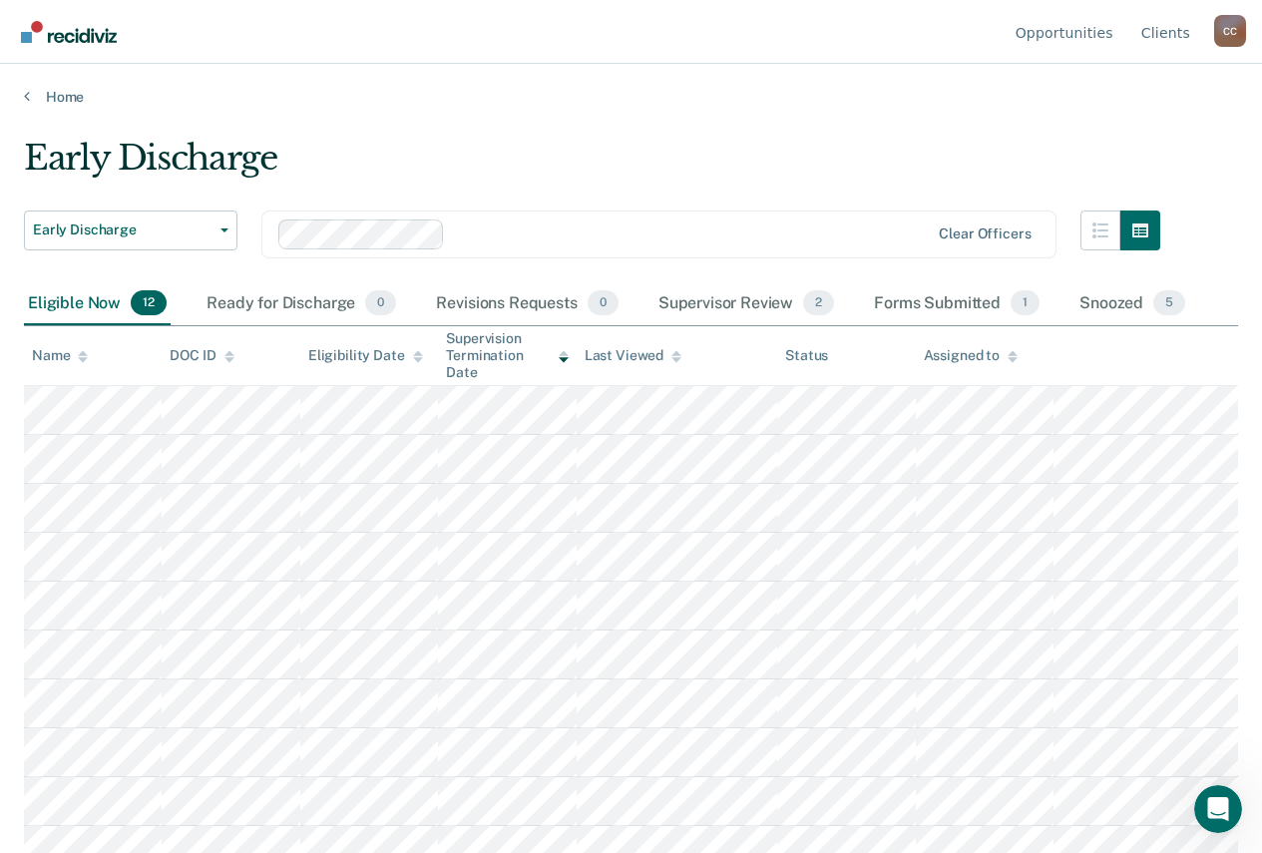
click at [667, 183] on div "Early Discharge" at bounding box center [592, 166] width 1136 height 57
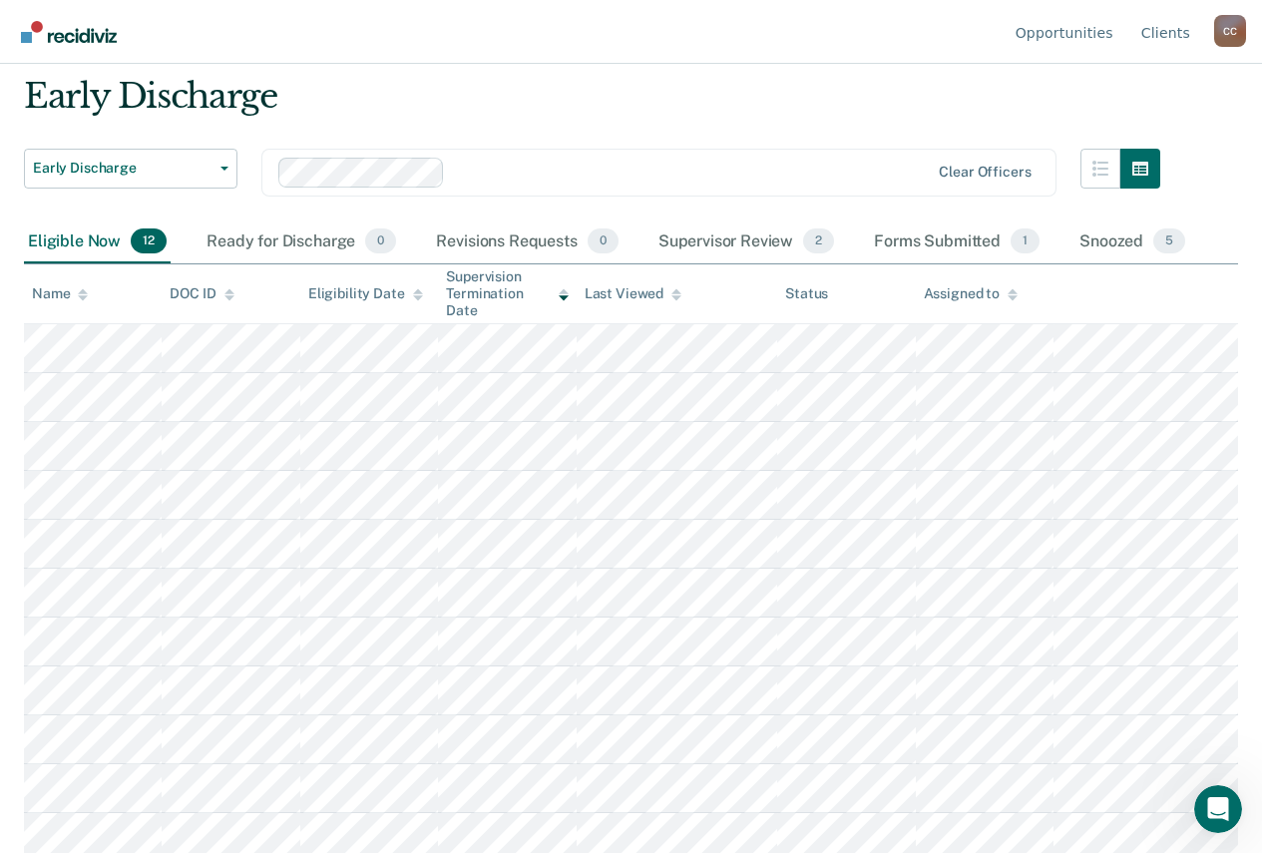
scroll to position [120, 0]
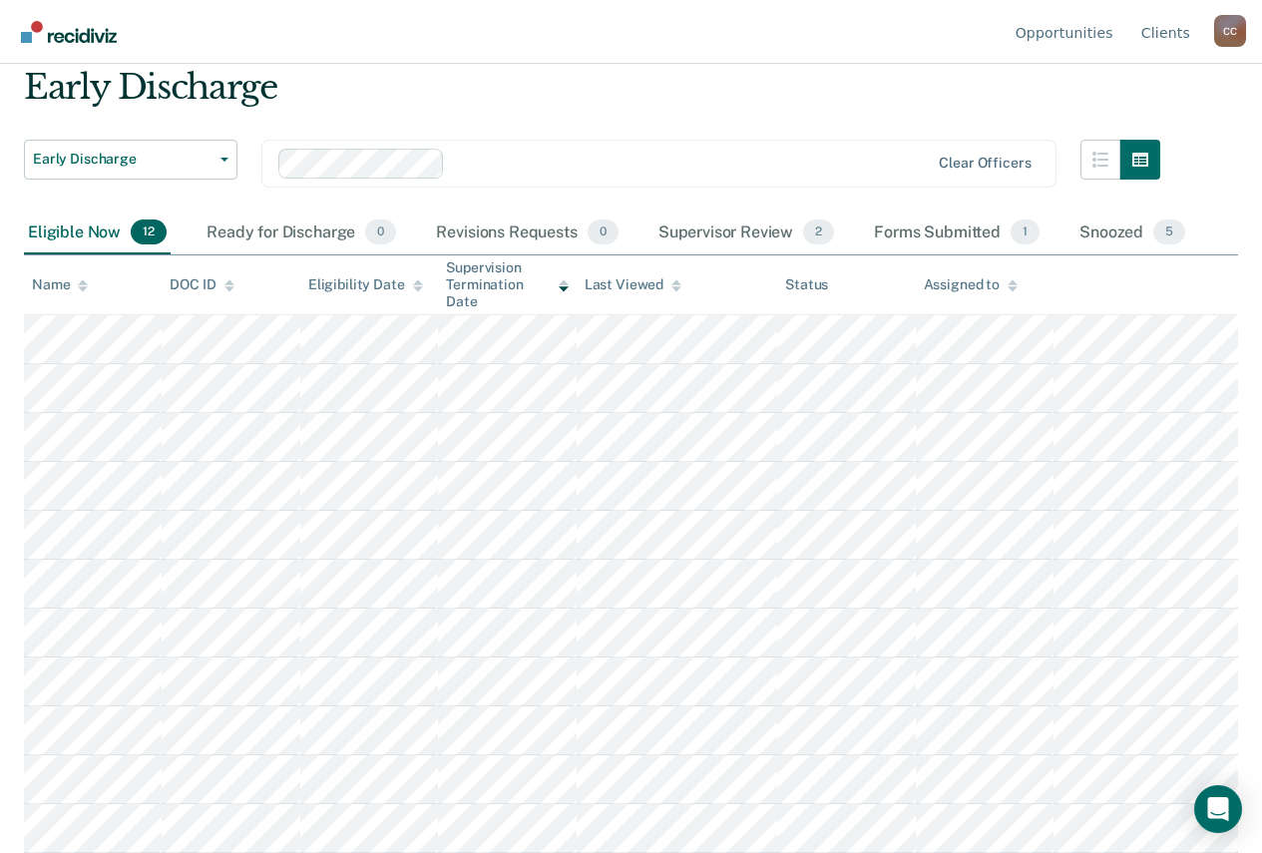
scroll to position [120, 0]
